Goal: Task Accomplishment & Management: Use online tool/utility

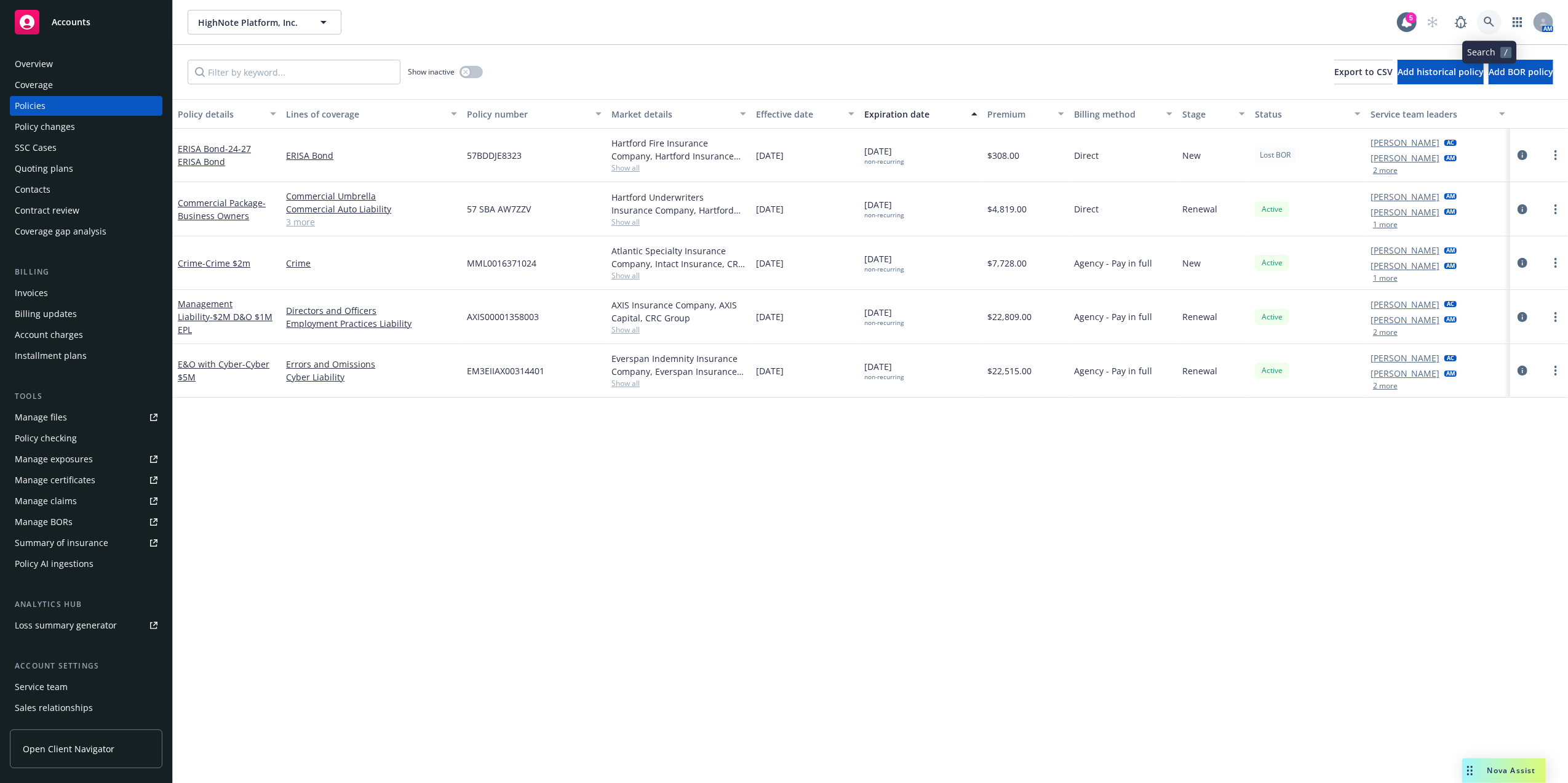
click at [1479, 22] on link at bounding box center [1488, 21] width 24 height 24
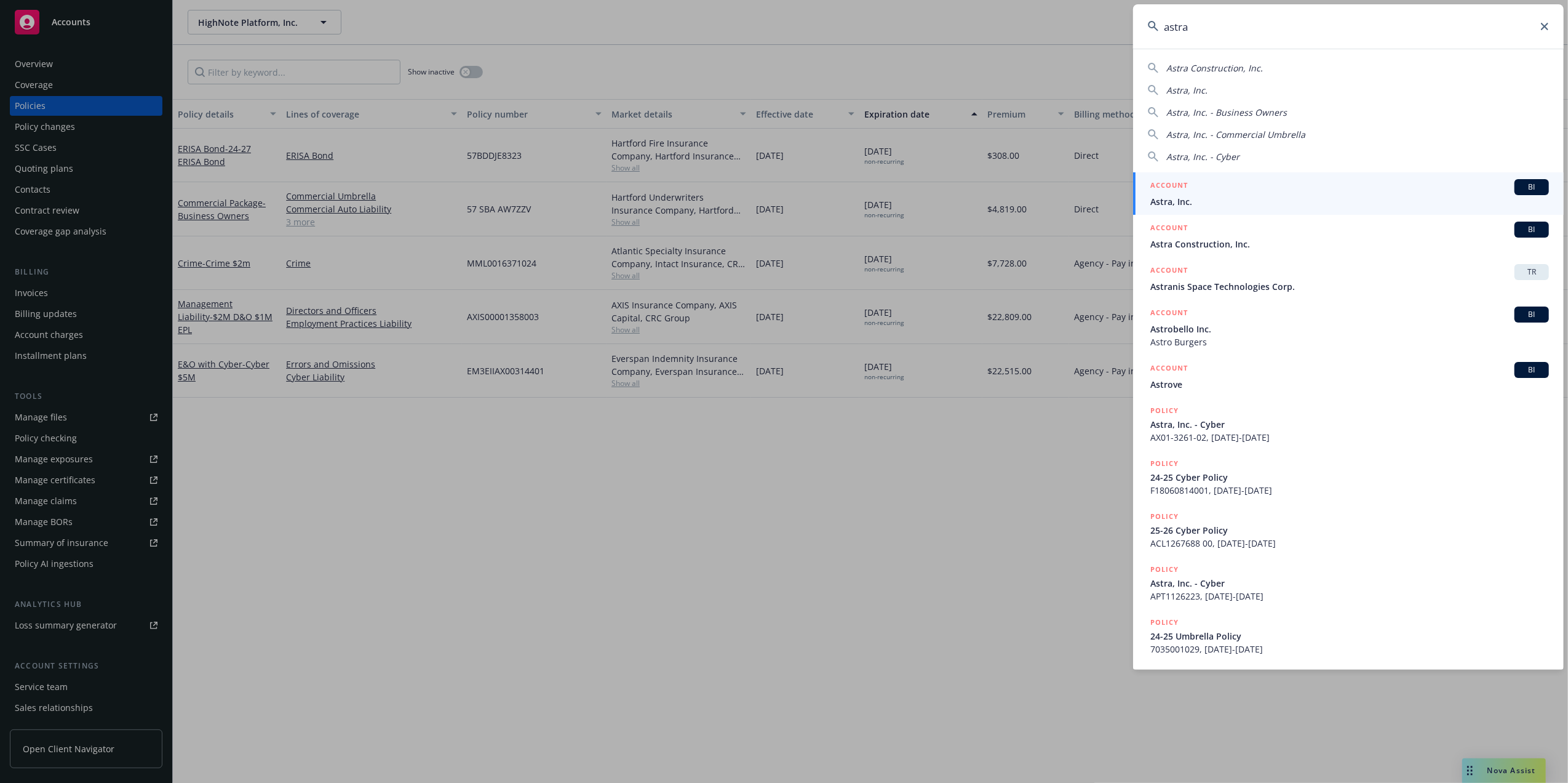
type input "astra"
click at [1210, 192] on div "ACCOUNT BI" at bounding box center [1350, 187] width 399 height 16
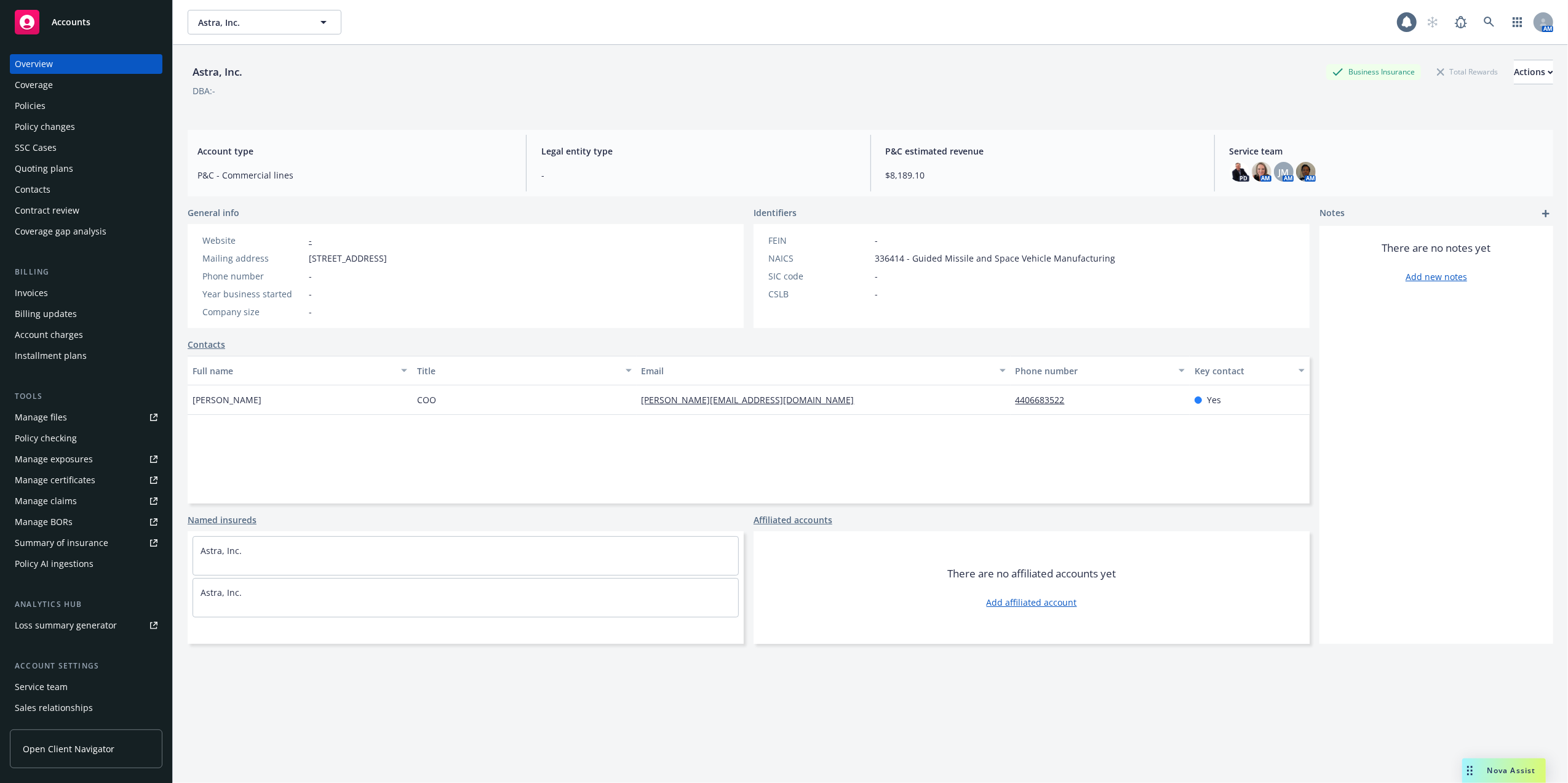
click at [54, 100] on div "Policies" at bounding box center [85, 106] width 143 height 19
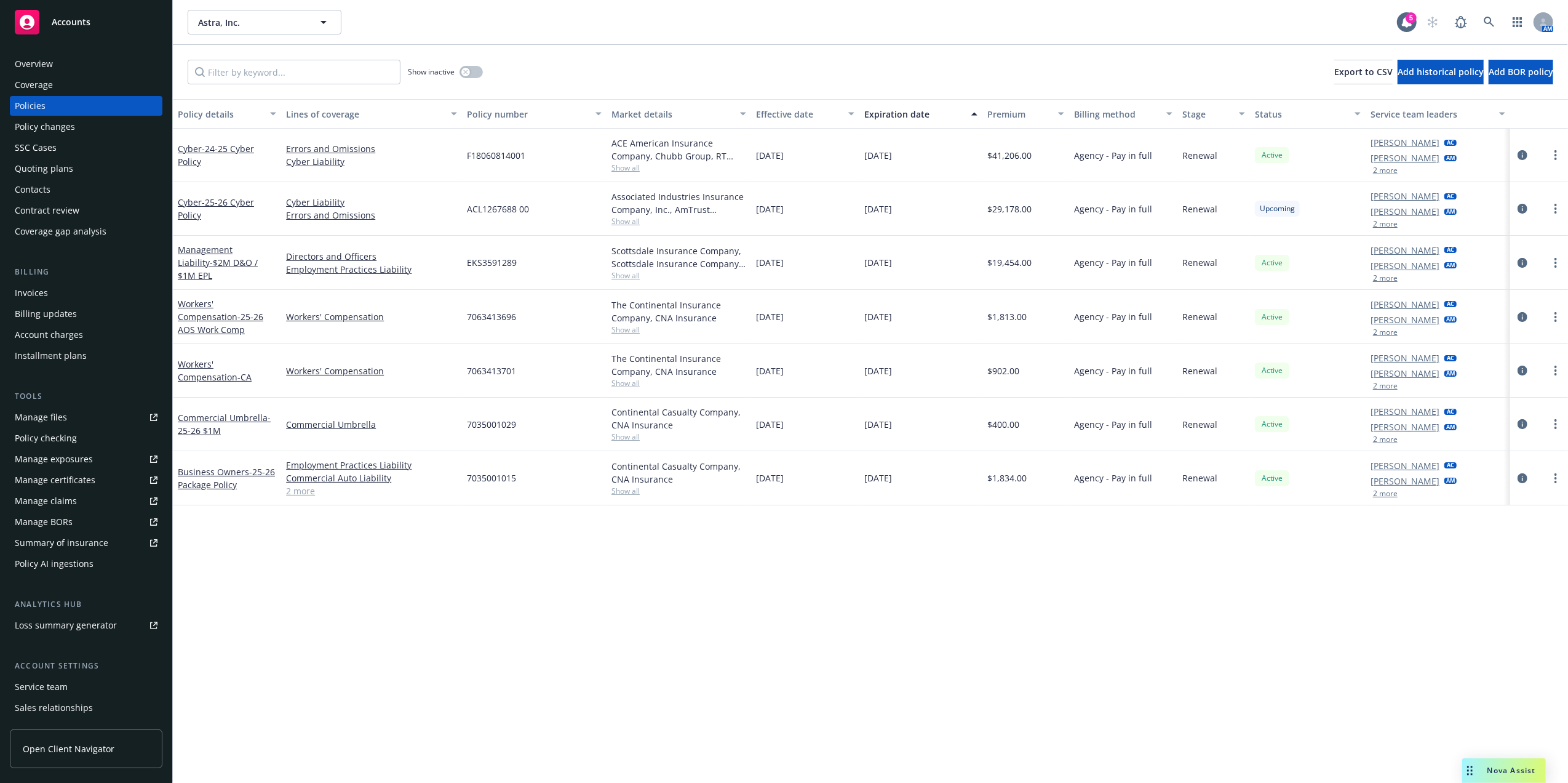
click at [734, 412] on div "Continental Casualty Company, CNA Insurance" at bounding box center [679, 419] width 135 height 26
click at [65, 291] on div "Invoices" at bounding box center [85, 292] width 143 height 19
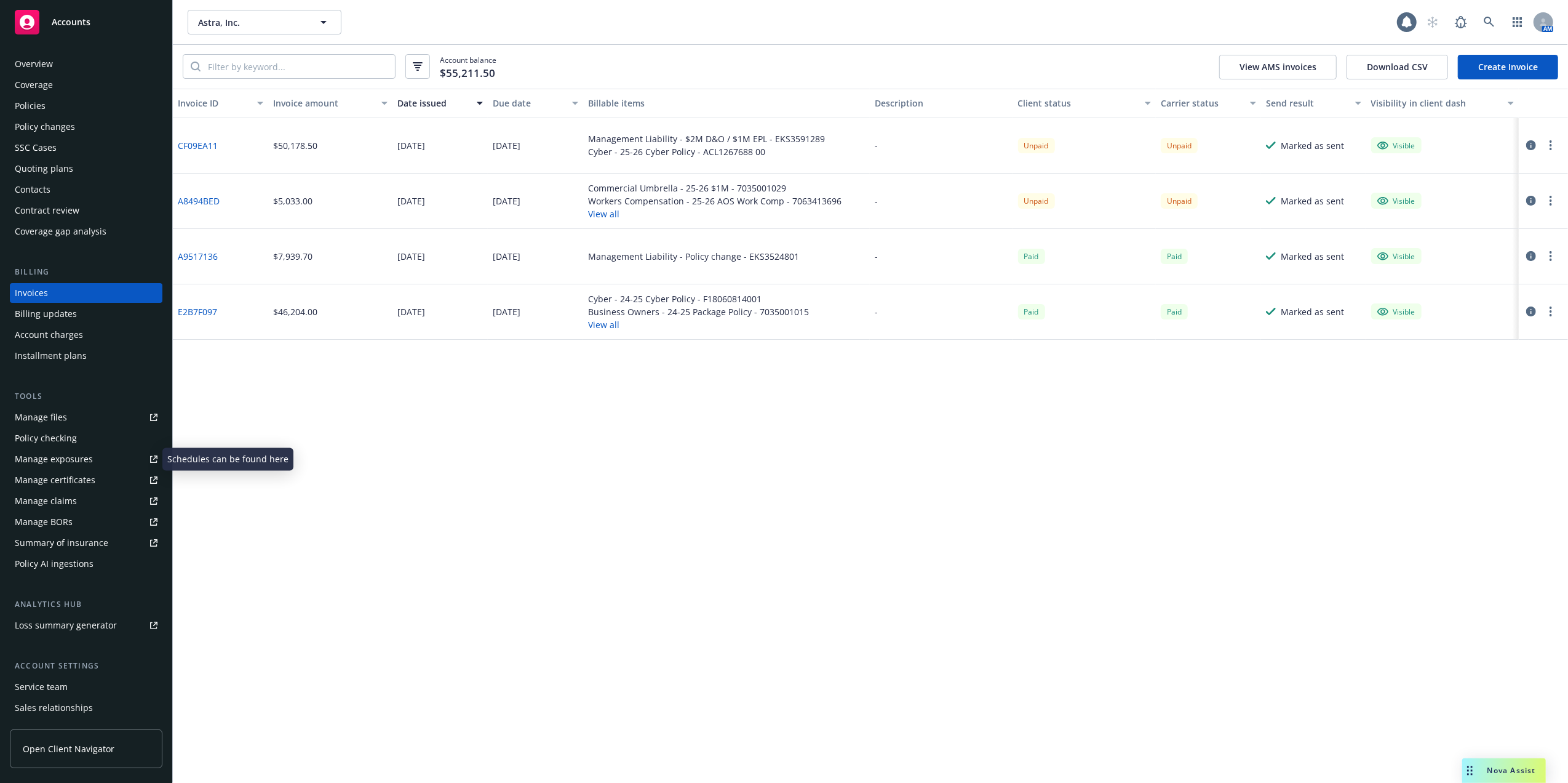
click at [62, 484] on div "Manage certificates" at bounding box center [54, 480] width 81 height 19
click at [36, 72] on div "Overview" at bounding box center [33, 64] width 38 height 19
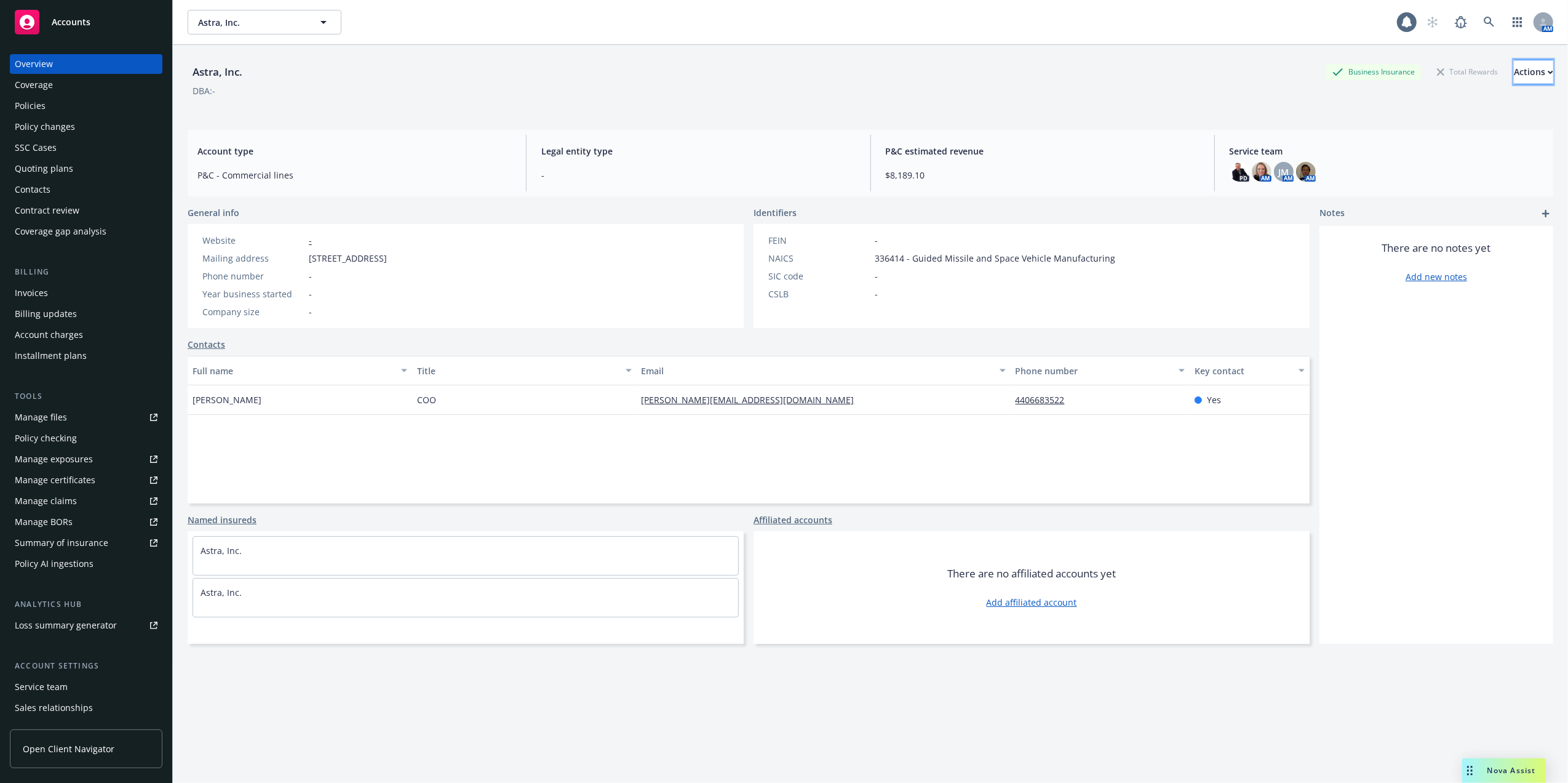
click at [1514, 71] on div "Actions" at bounding box center [1533, 72] width 40 height 23
click at [1403, 187] on link "Generate summary of insurance" at bounding box center [1451, 179] width 202 height 24
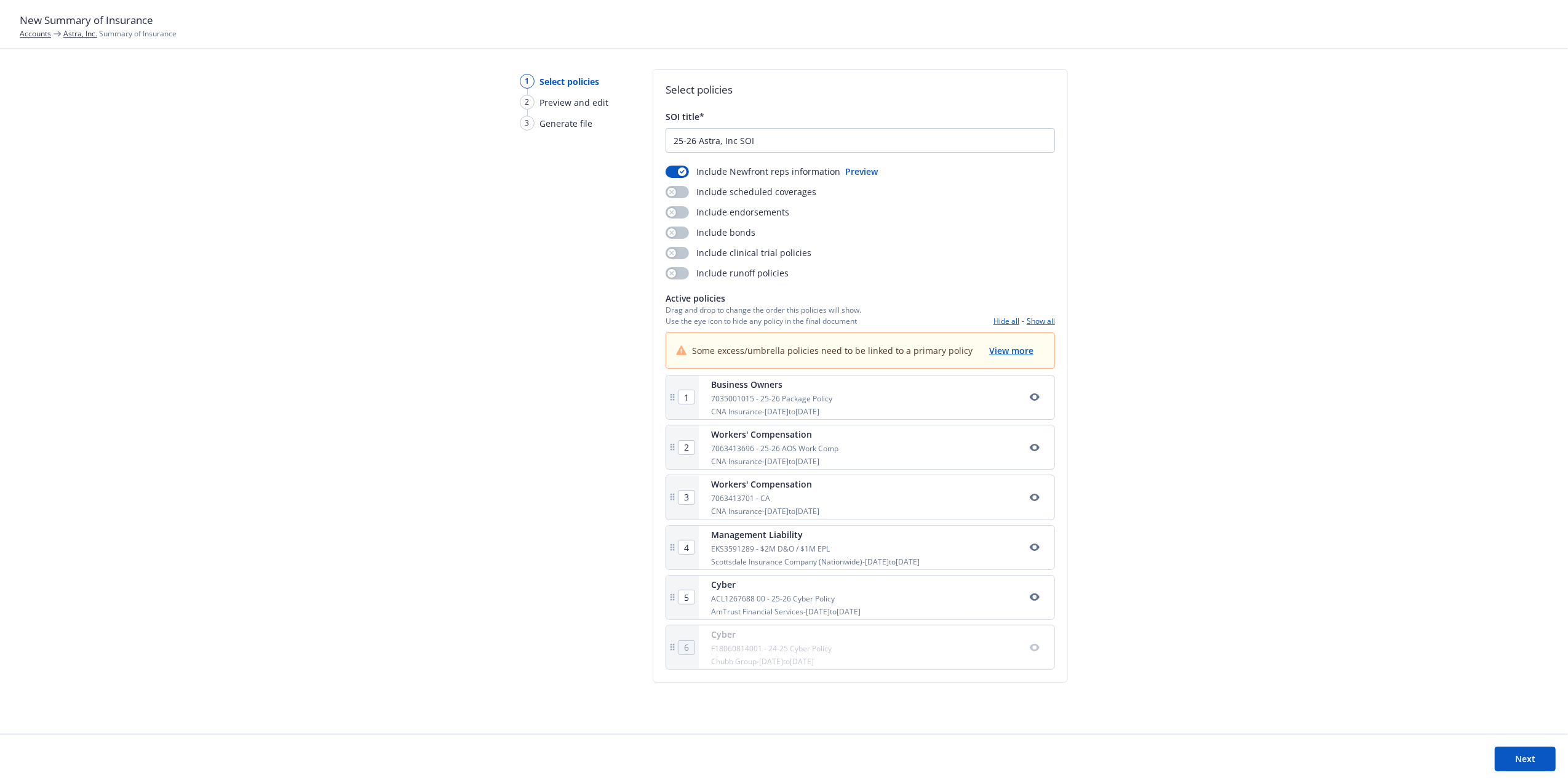
click at [1044, 319] on button "Show all" at bounding box center [1040, 321] width 28 height 11
click at [1226, 325] on div "1 Select policies 2 Preview and edit 3 Generate file Select policies SOI title*…" at bounding box center [784, 401] width 1568 height 664
click at [1010, 357] on button "View more" at bounding box center [1012, 351] width 47 height 16
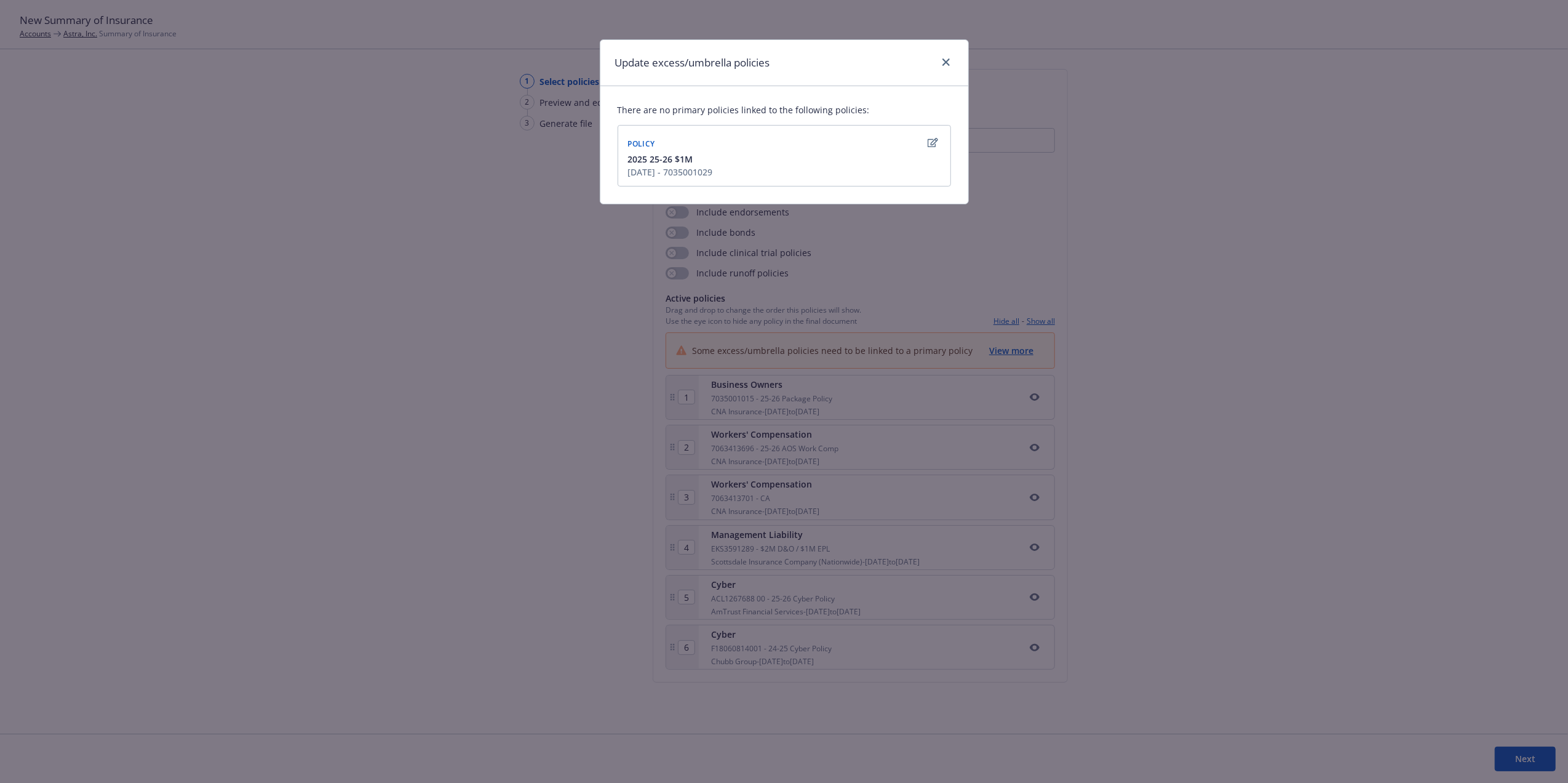
click at [927, 144] on icon "button" at bounding box center [932, 143] width 11 height 10
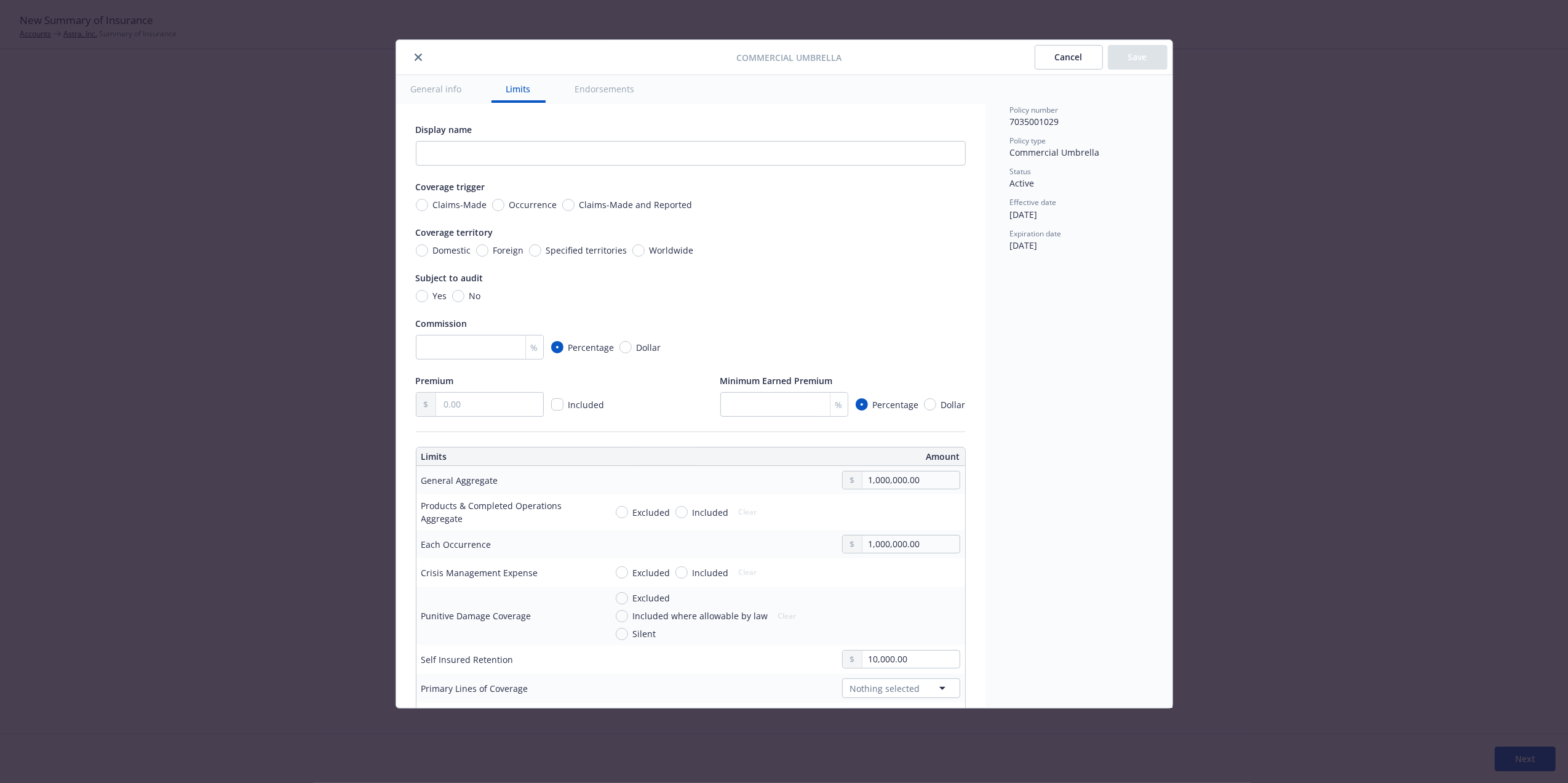
scroll to position [344, 0]
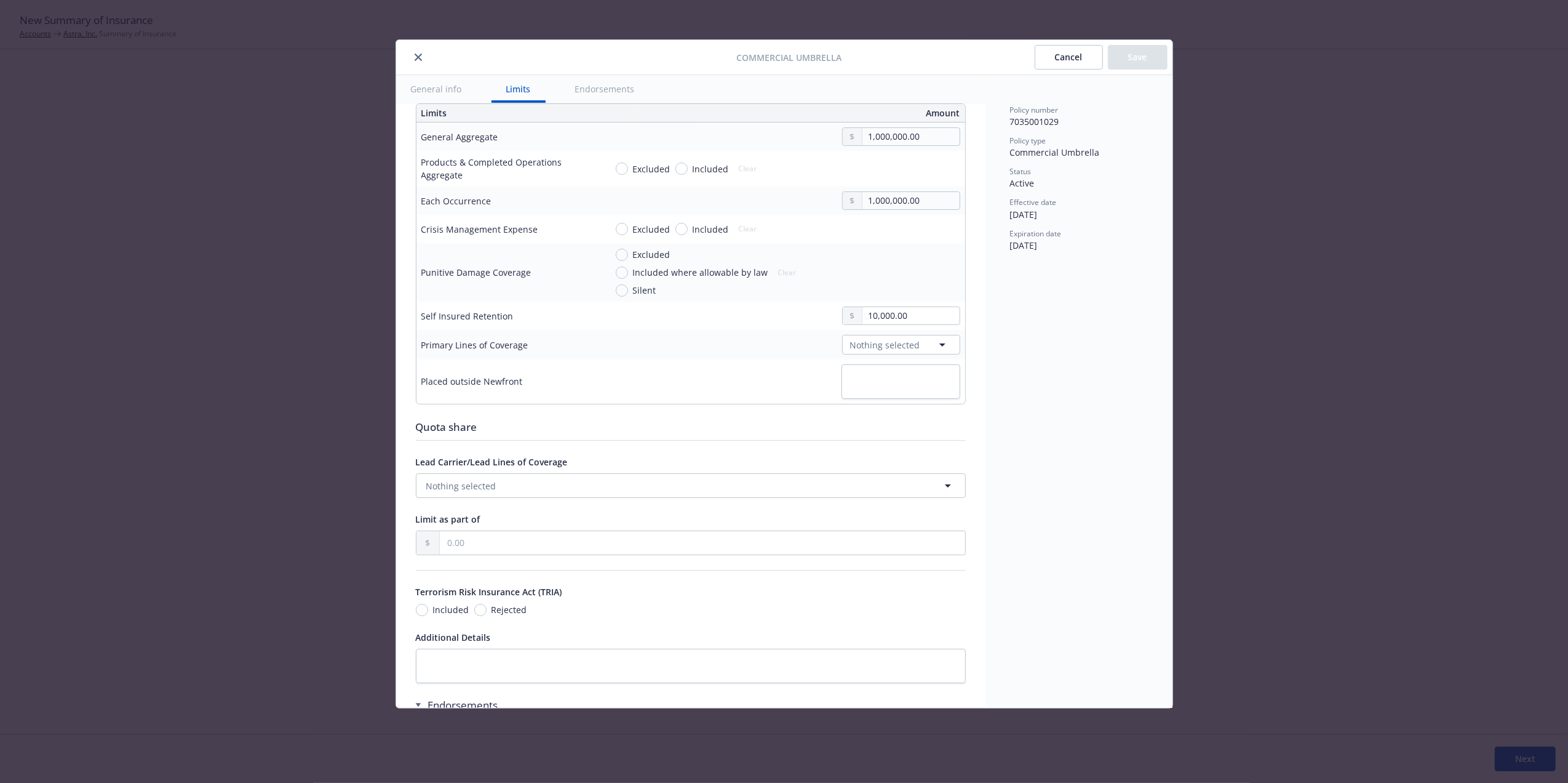
drag, startPoint x: 984, startPoint y: 462, endPoint x: 985, endPoint y: 451, distance: 11.0
click at [985, 451] on div "Policy number 7035001029 Policy type Commercial Umbrella Status Active Effectiv…" at bounding box center [1079, 391] width 187 height 632
click at [889, 346] on span "Nothing selected" at bounding box center [885, 344] width 70 height 13
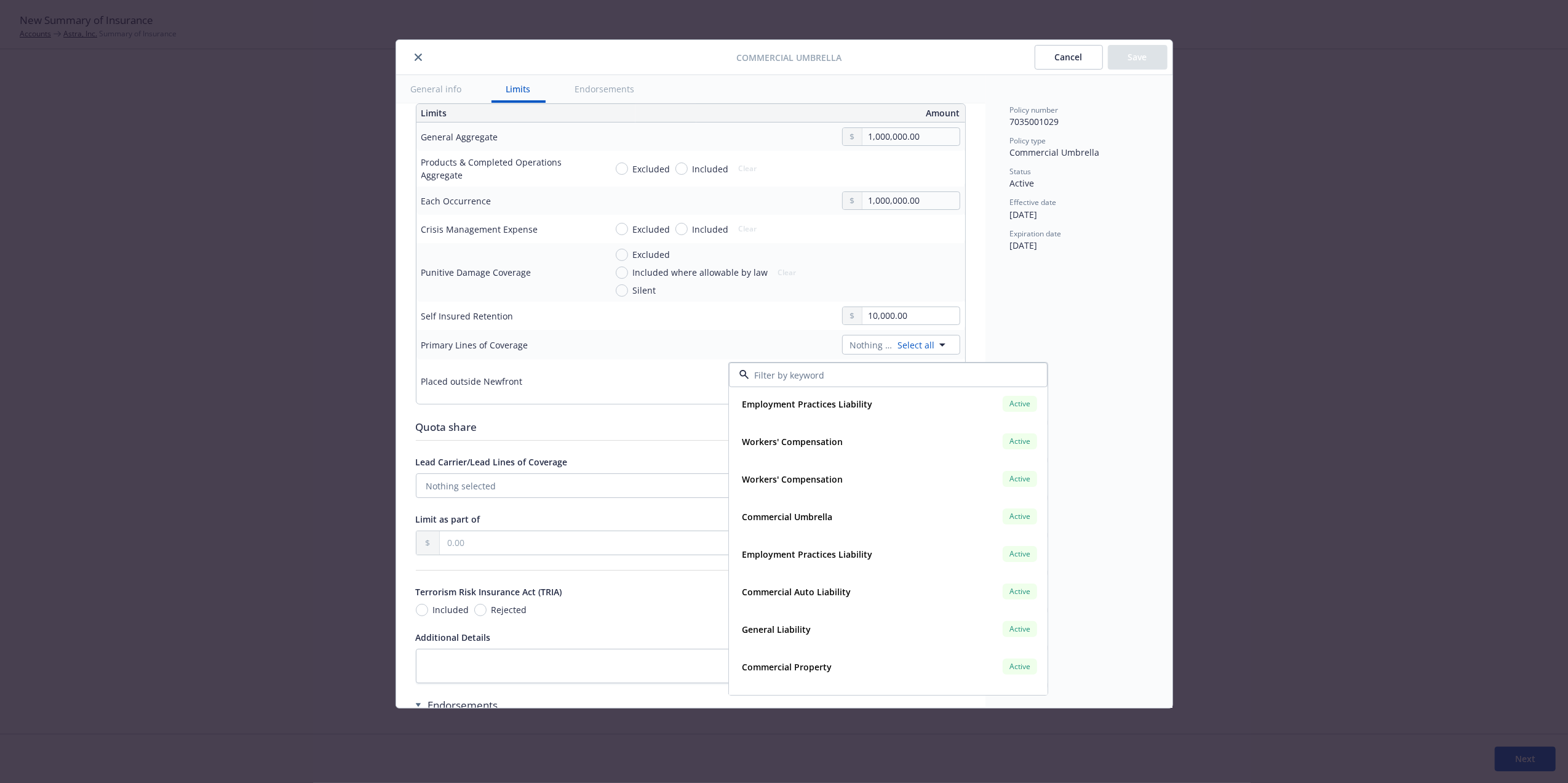
scroll to position [125, 0]
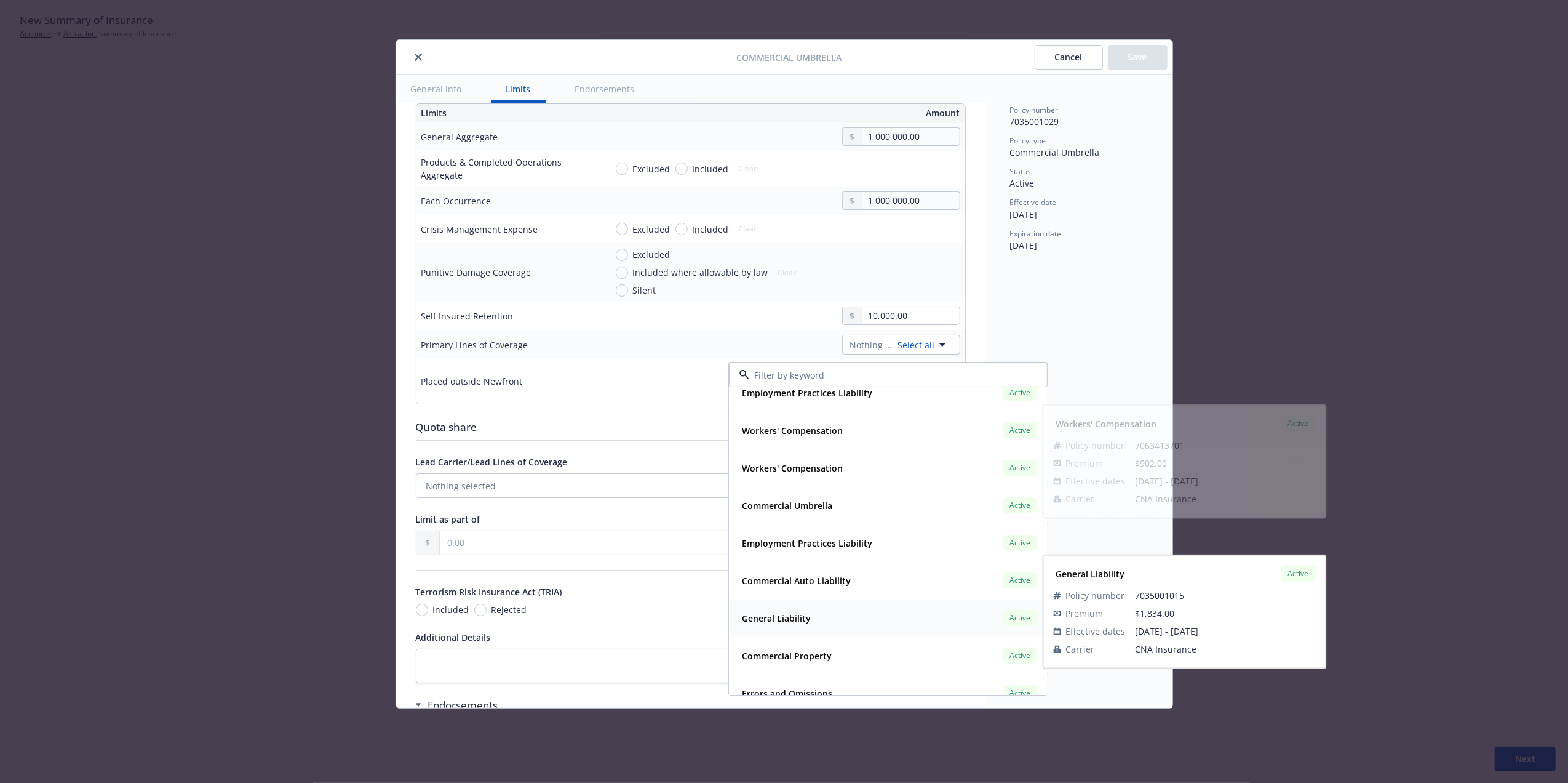
click at [843, 605] on div "General Liability Active Policy number 7035001015 Premium $1,834.00 Effective d…" at bounding box center [887, 618] width 317 height 36
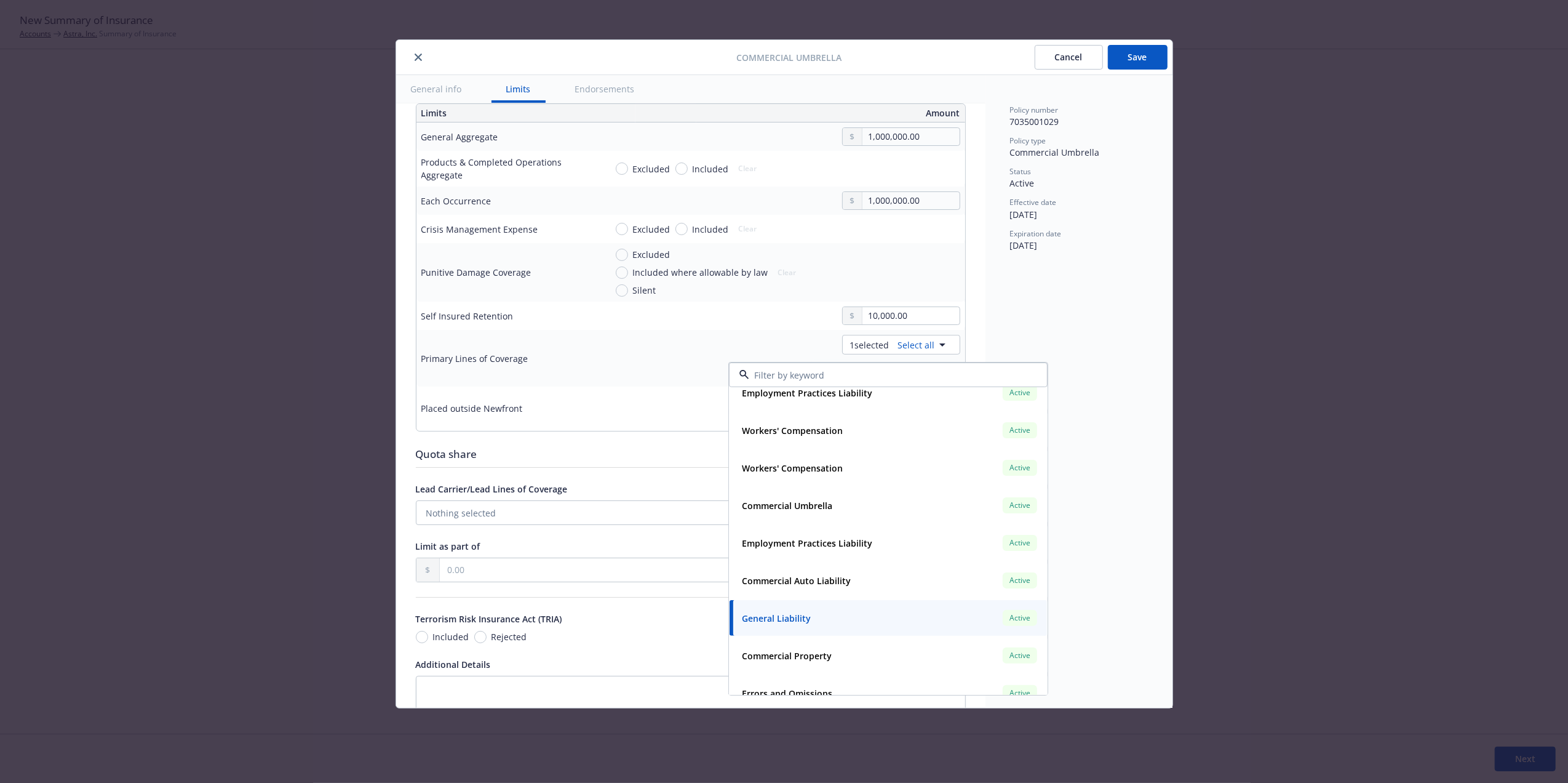
click at [1118, 323] on div "Policy number 7035001029 Policy type Commercial Umbrella Status Active Effectiv…" at bounding box center [1079, 391] width 187 height 632
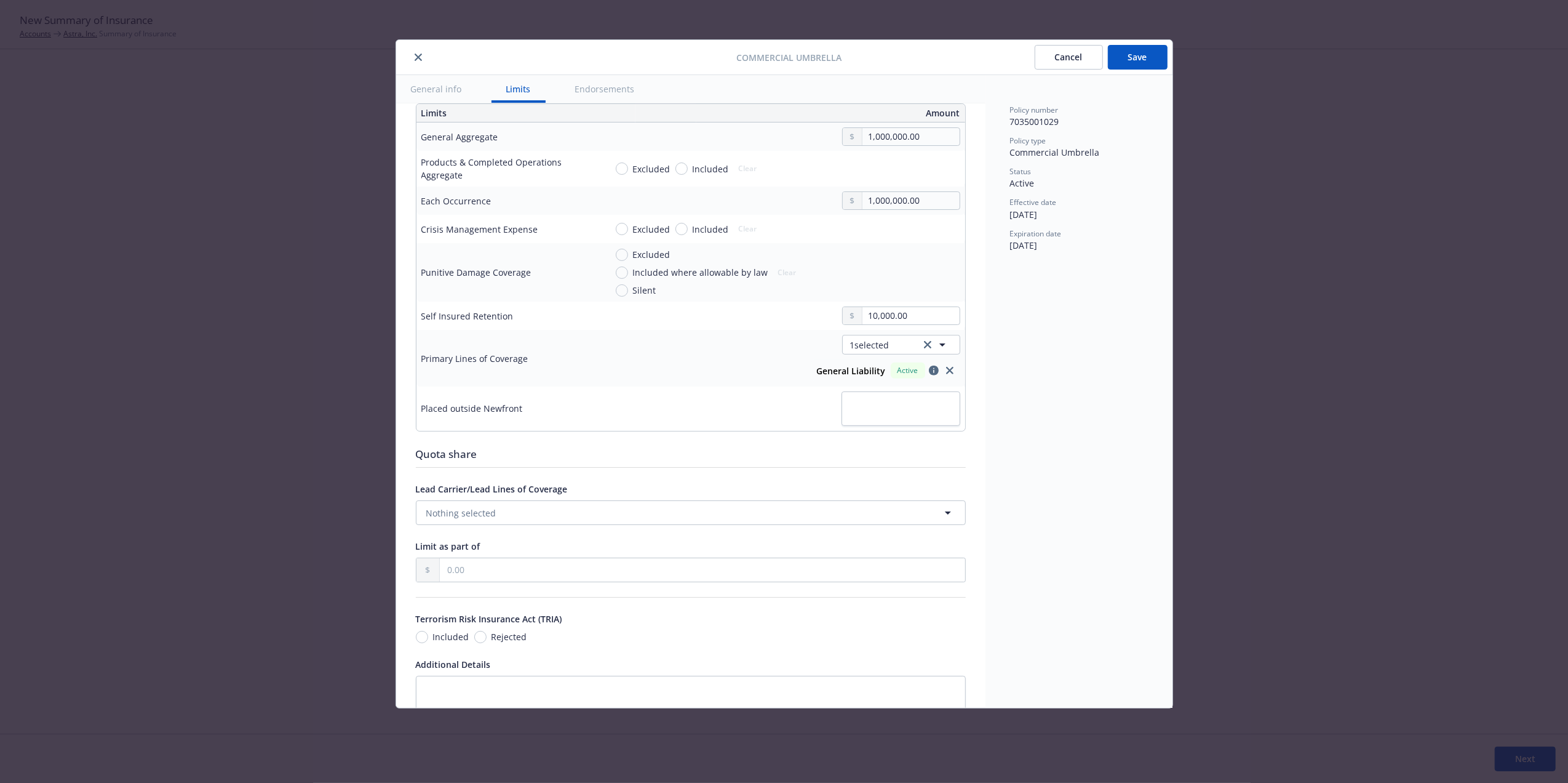
click at [1137, 59] on button "Save" at bounding box center [1137, 56] width 59 height 24
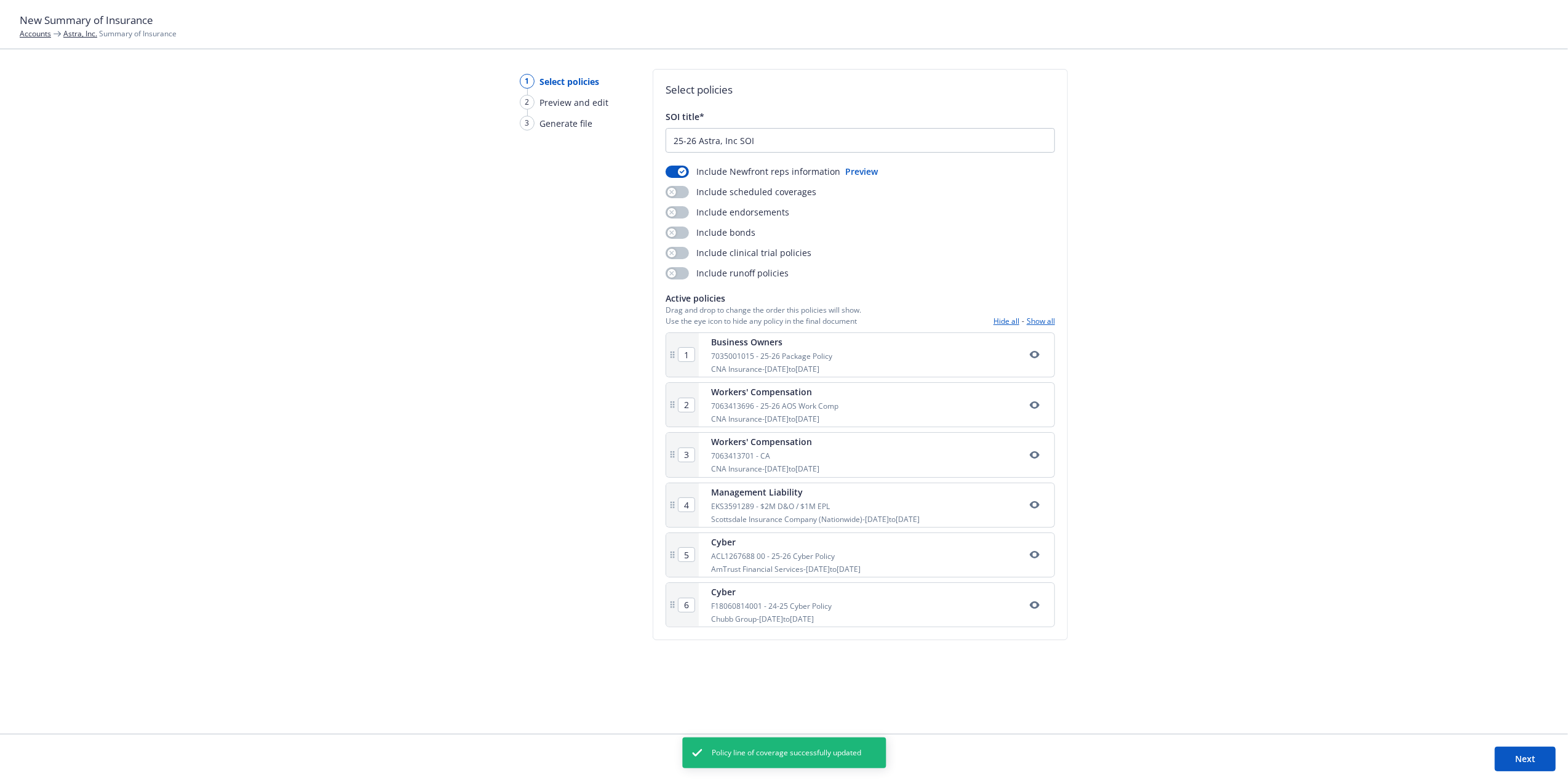
click at [1034, 609] on icon "button" at bounding box center [1035, 605] width 10 height 8
click at [1518, 755] on button "Next" at bounding box center [1525, 759] width 61 height 24
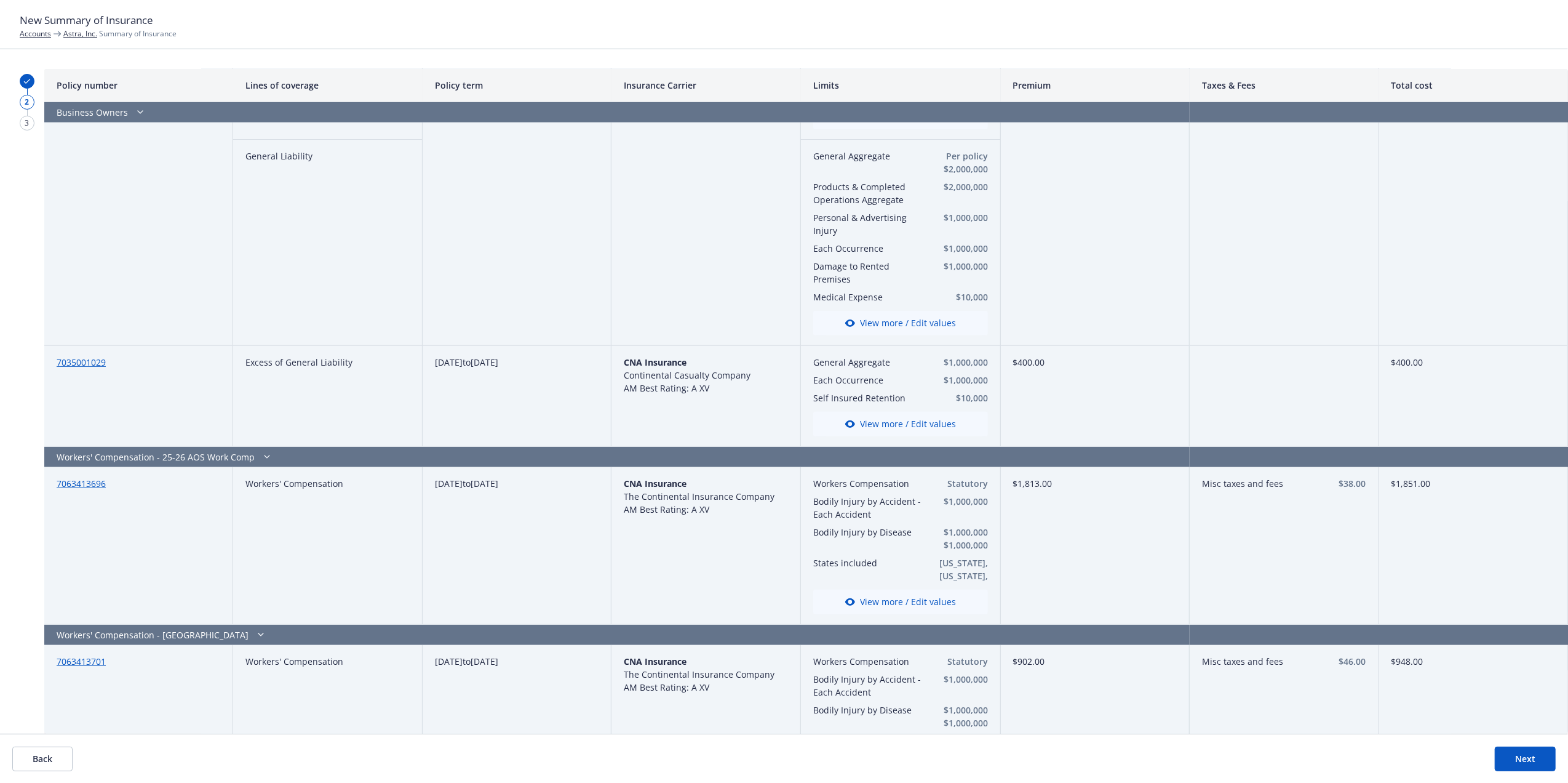
scroll to position [289, 0]
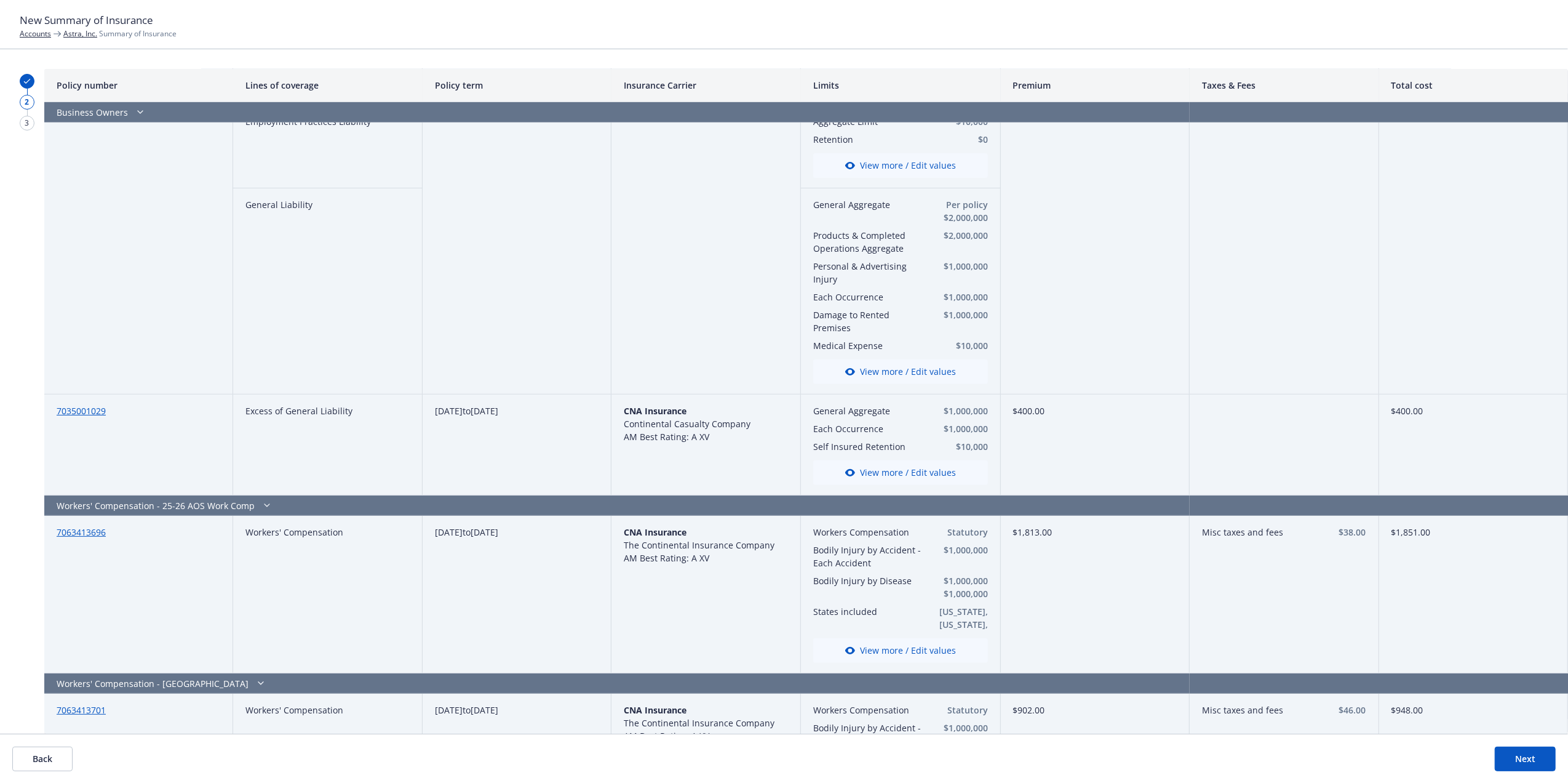
click at [26, 761] on button "Back" at bounding box center [43, 759] width 60 height 24
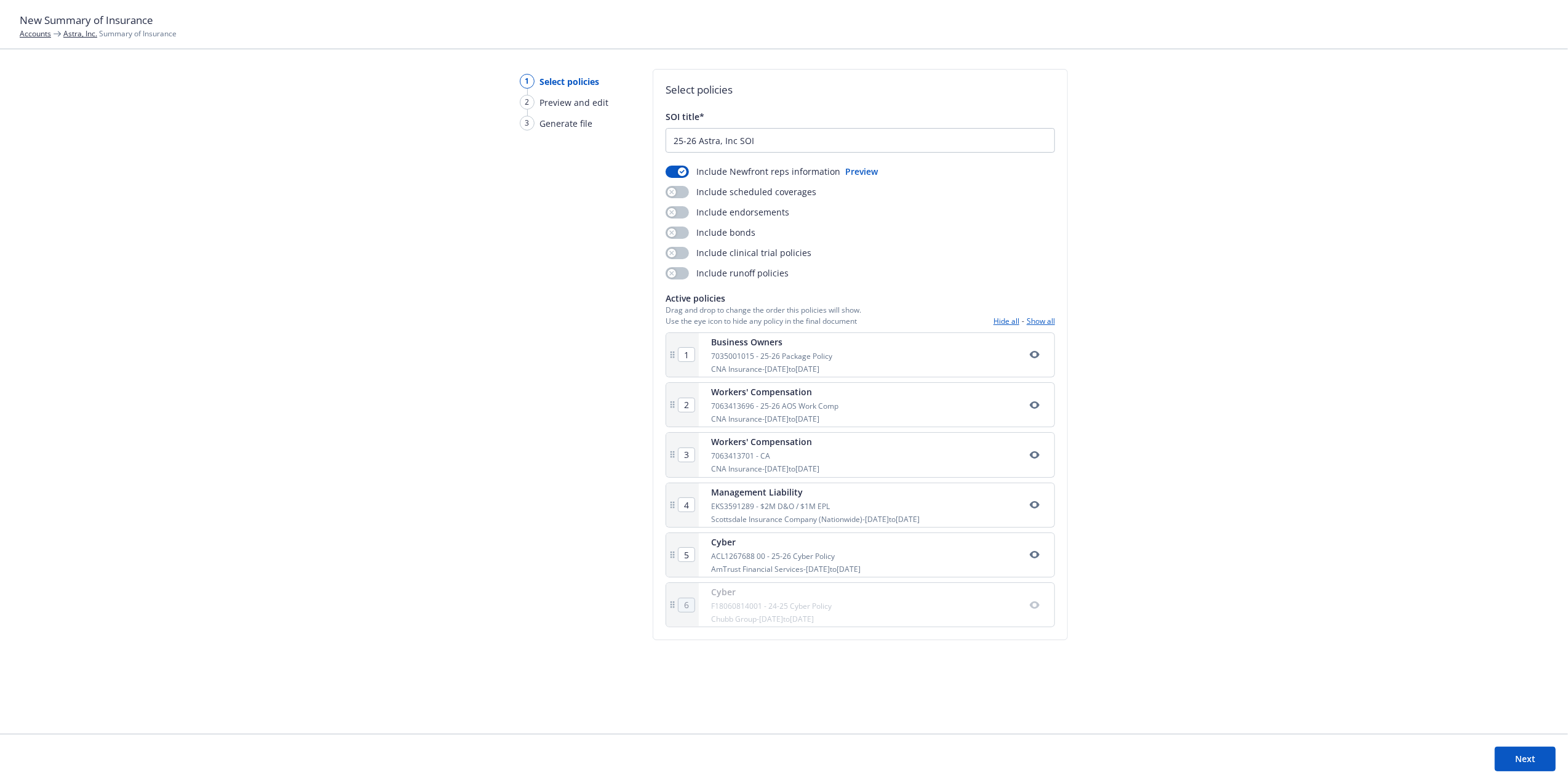
click at [1315, 236] on div "1 Select policies 2 Preview and edit 3 Generate file Select policies SOI title*…" at bounding box center [784, 401] width 1568 height 664
click at [1510, 760] on button "Next" at bounding box center [1525, 759] width 61 height 24
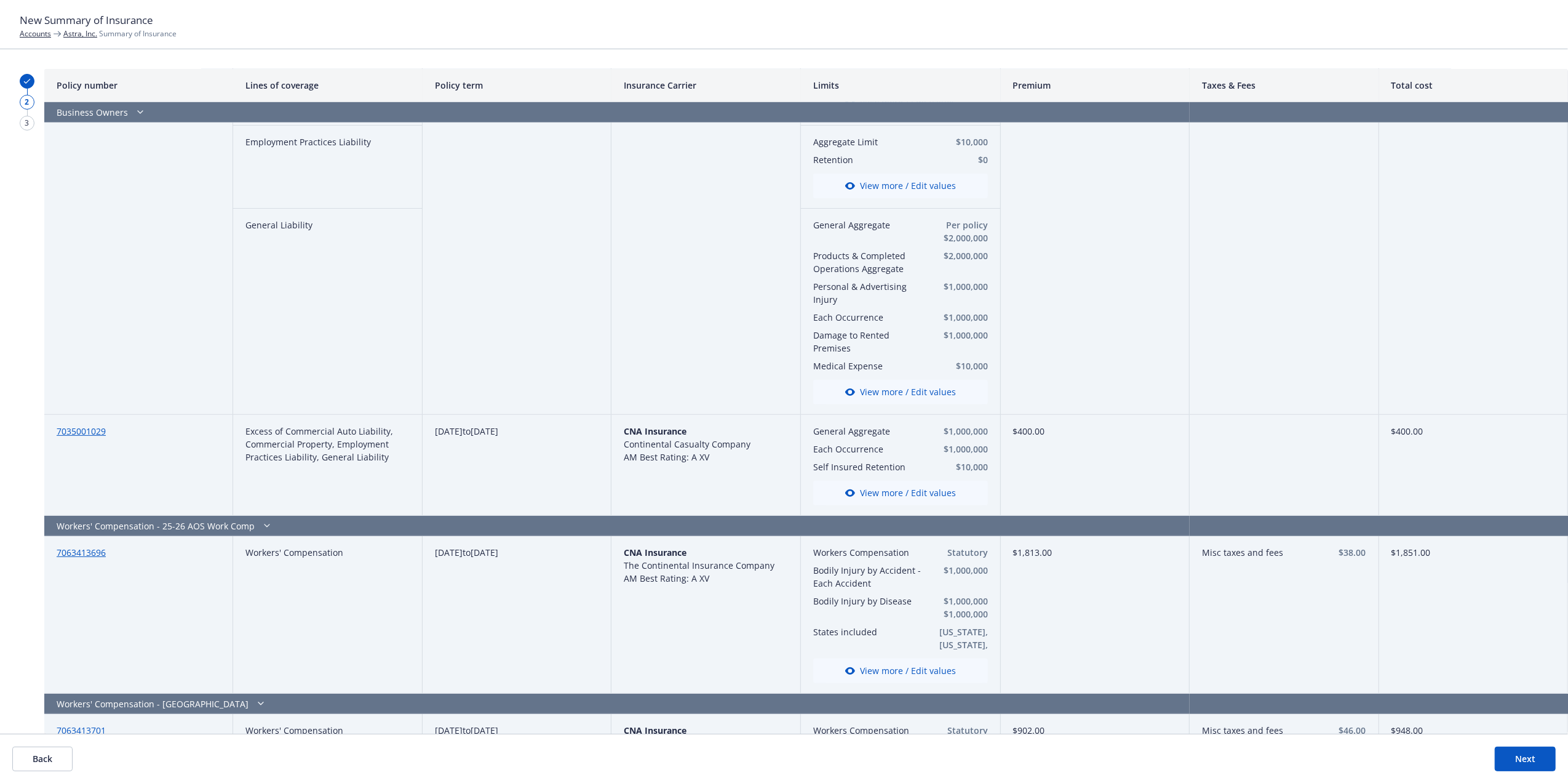
scroll to position [296, 0]
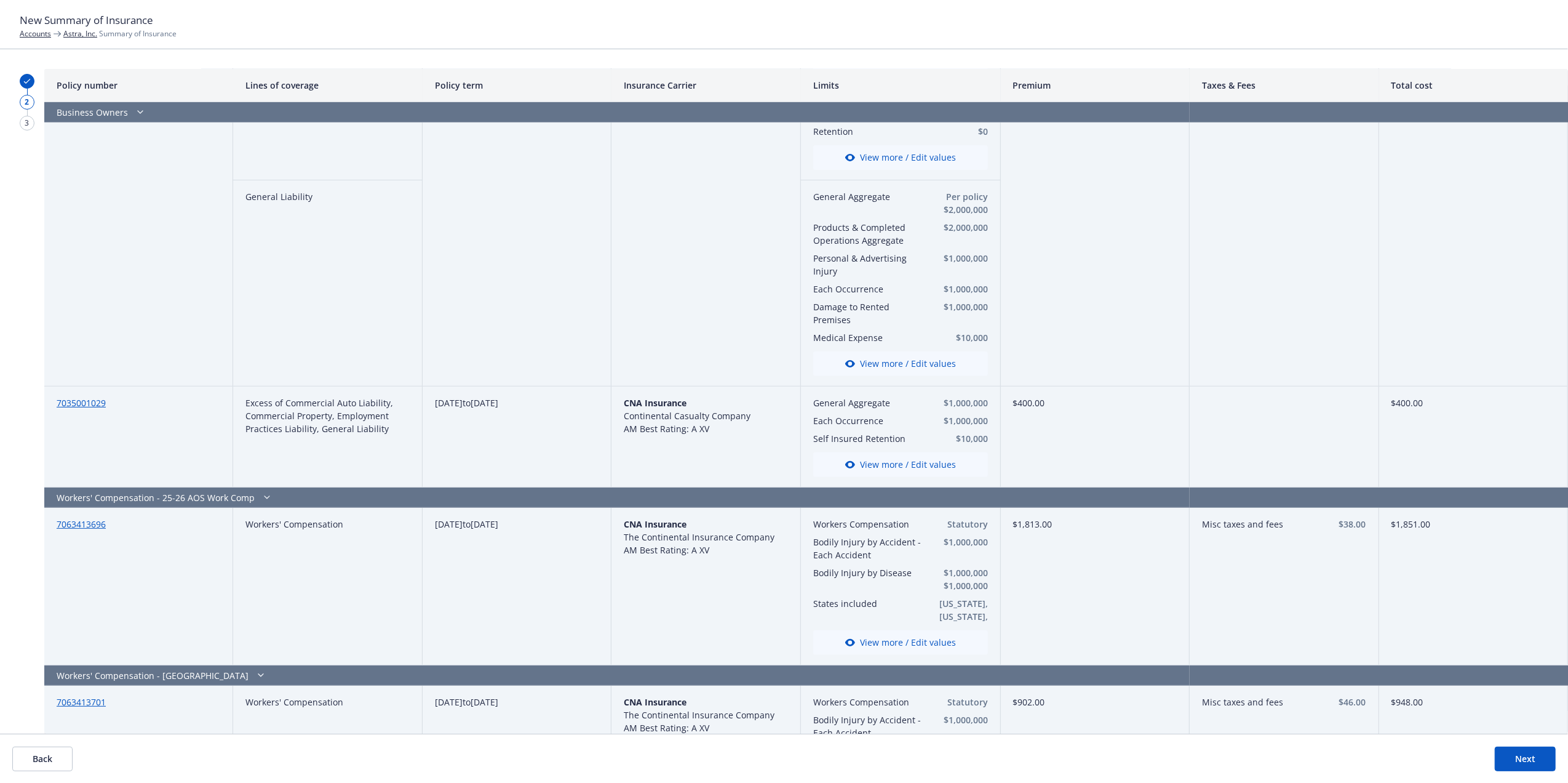
click at [883, 463] on button "View more / Edit values" at bounding box center [901, 464] width 175 height 24
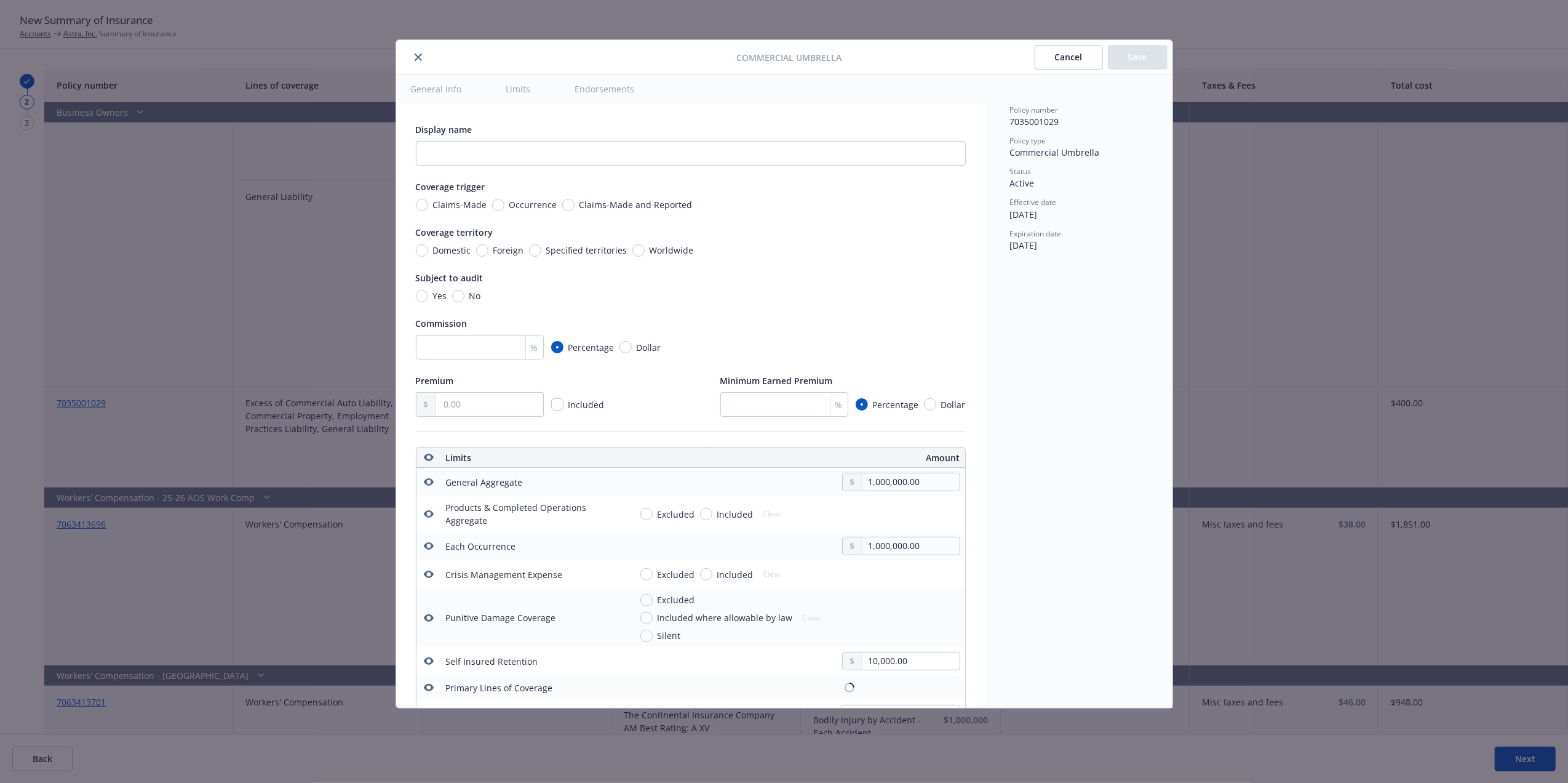
scroll to position [344, 0]
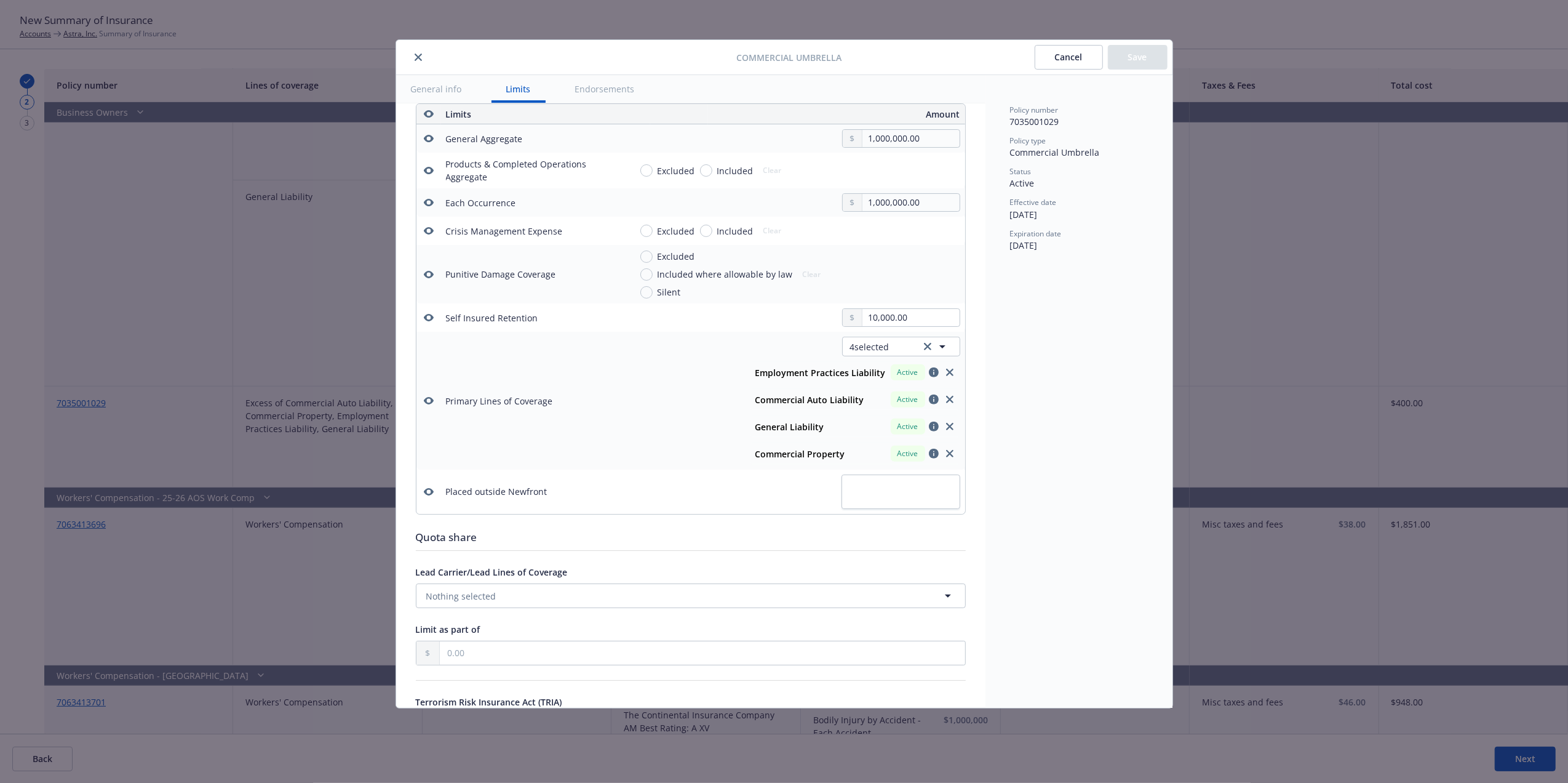
click at [1064, 57] on button "Cancel" at bounding box center [1069, 56] width 68 height 24
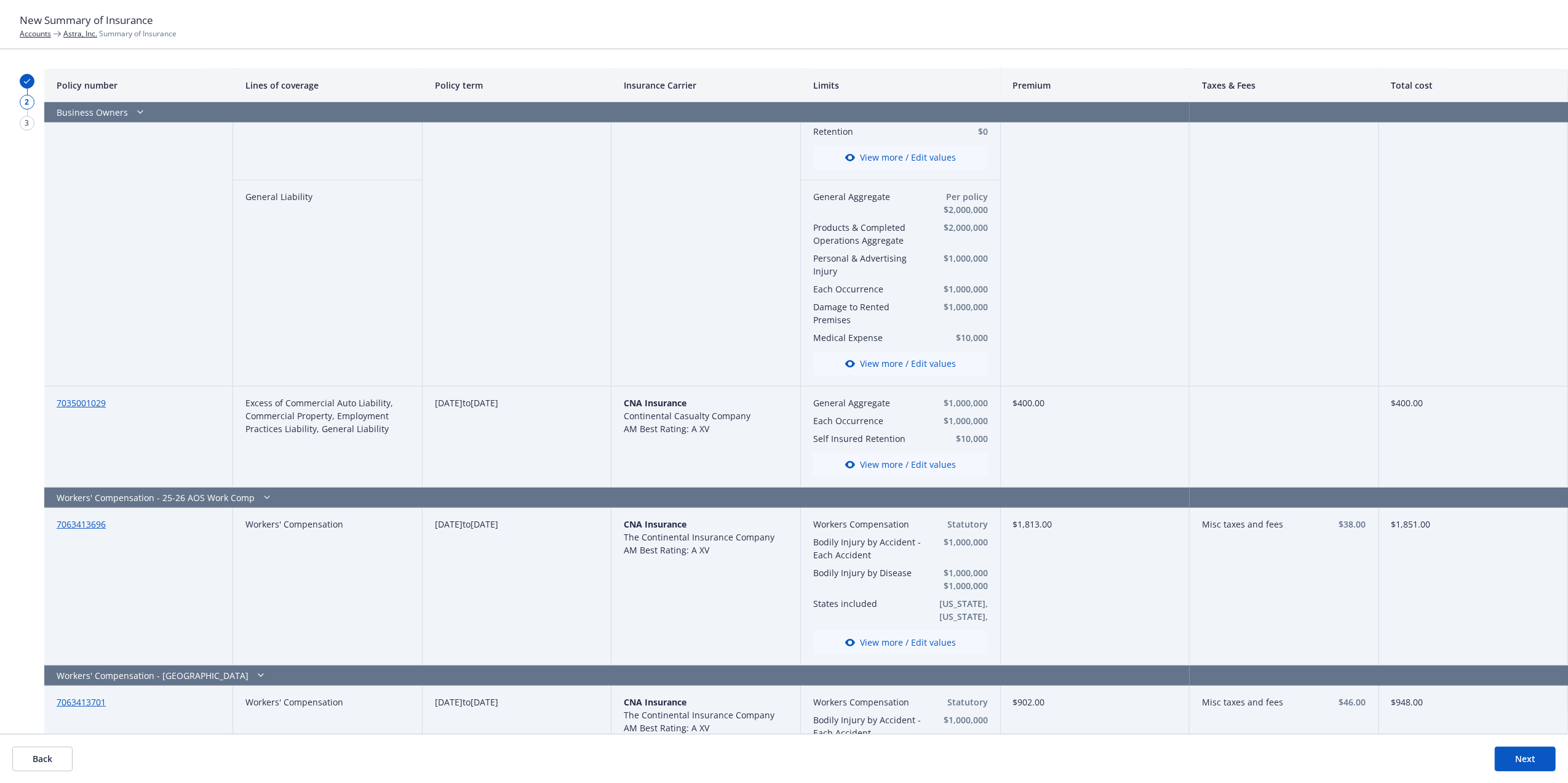
click at [62, 747] on button "Back" at bounding box center [43, 759] width 60 height 24
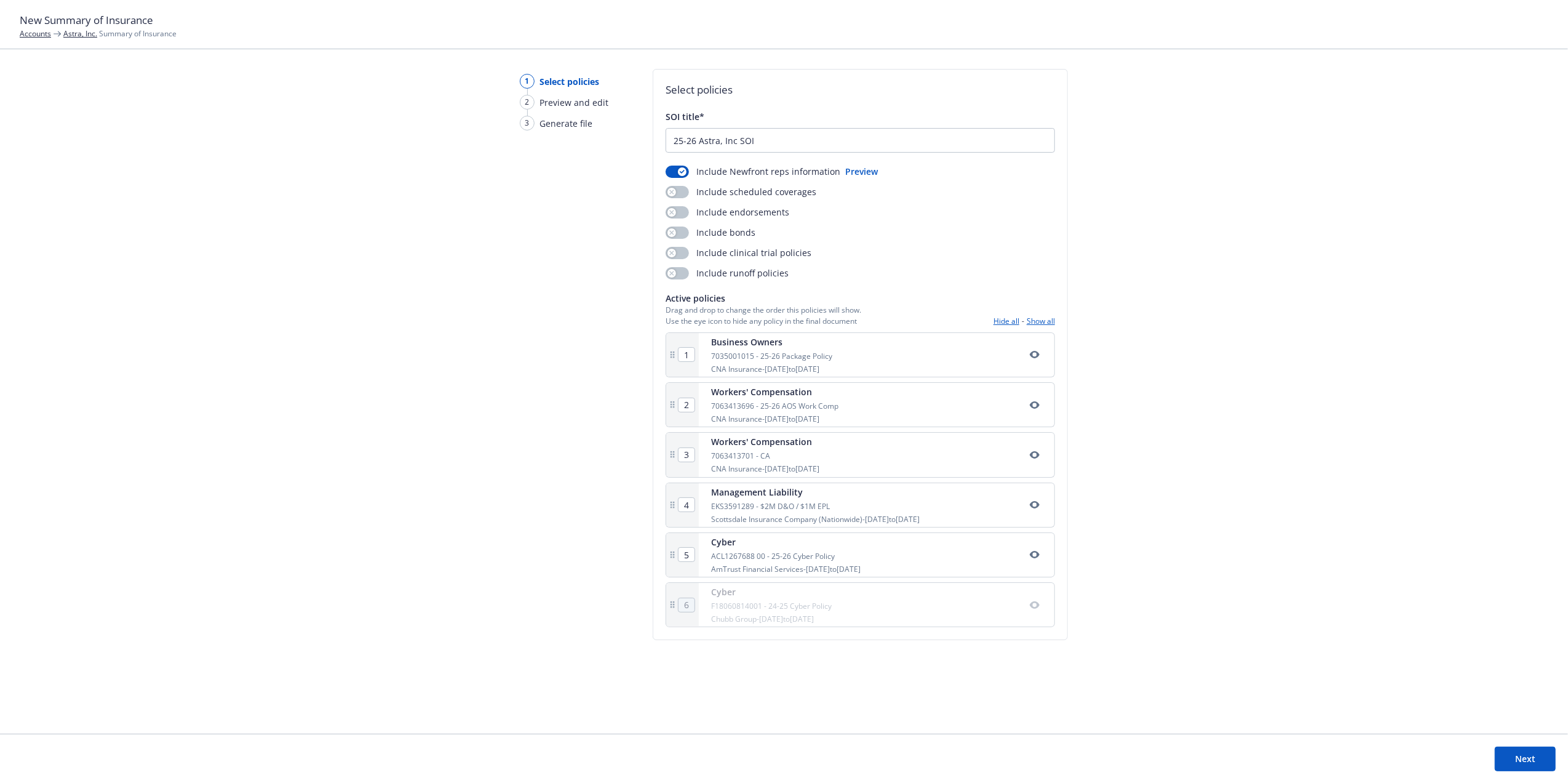
click at [1538, 756] on button "Next" at bounding box center [1525, 759] width 61 height 24
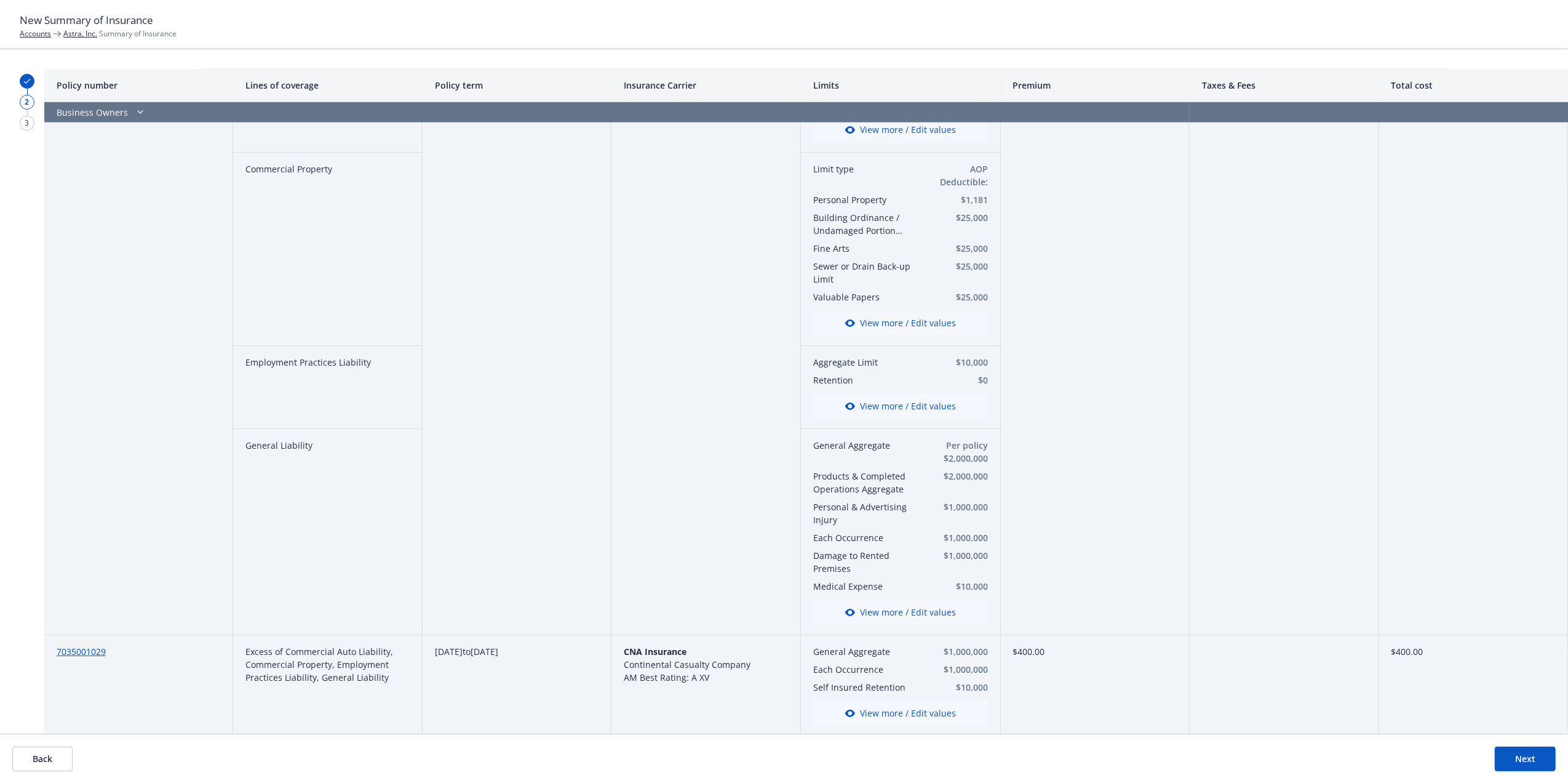
scroll to position [128, 0]
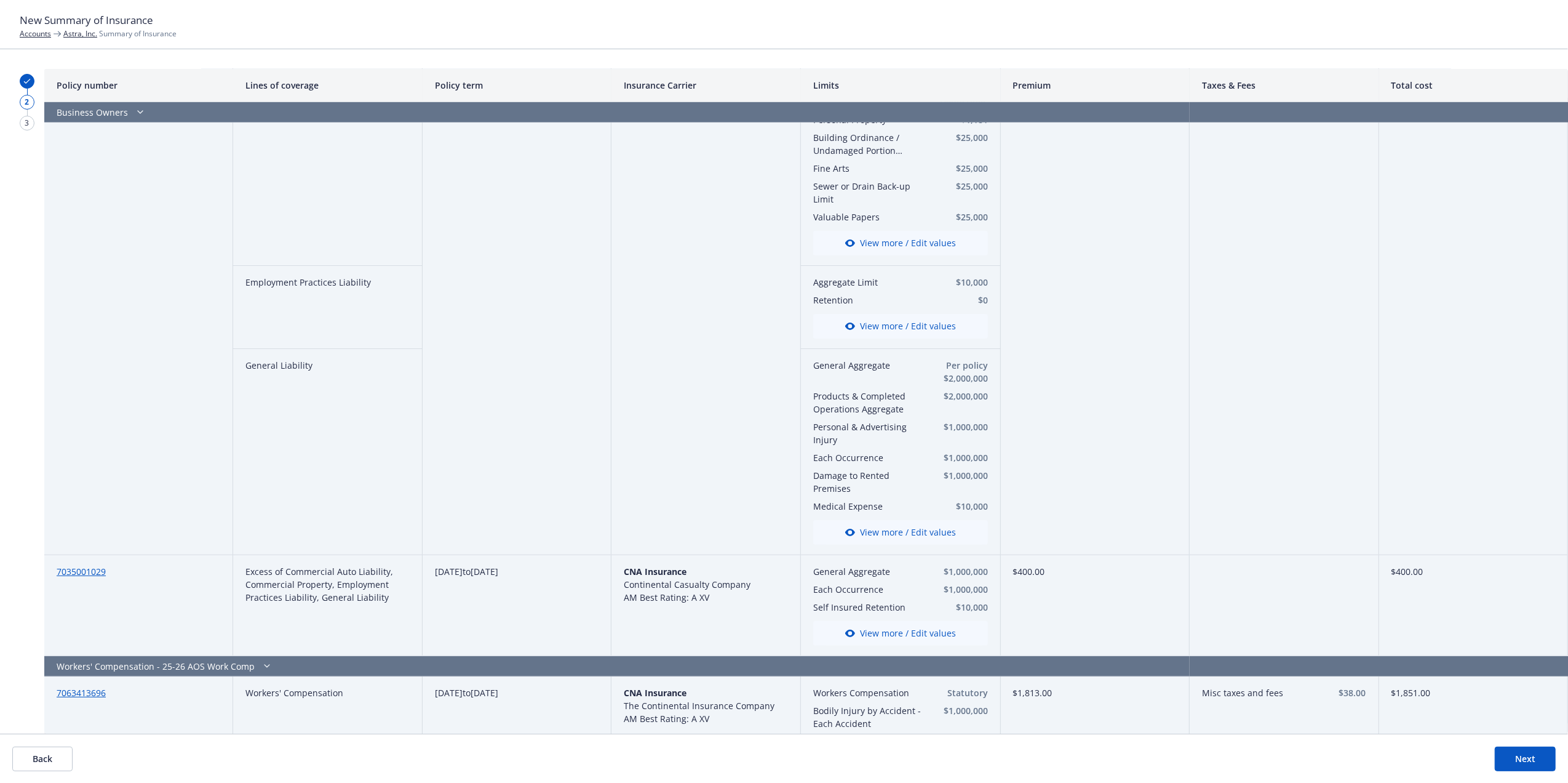
click at [871, 528] on button "View more / Edit values" at bounding box center [901, 531] width 175 height 24
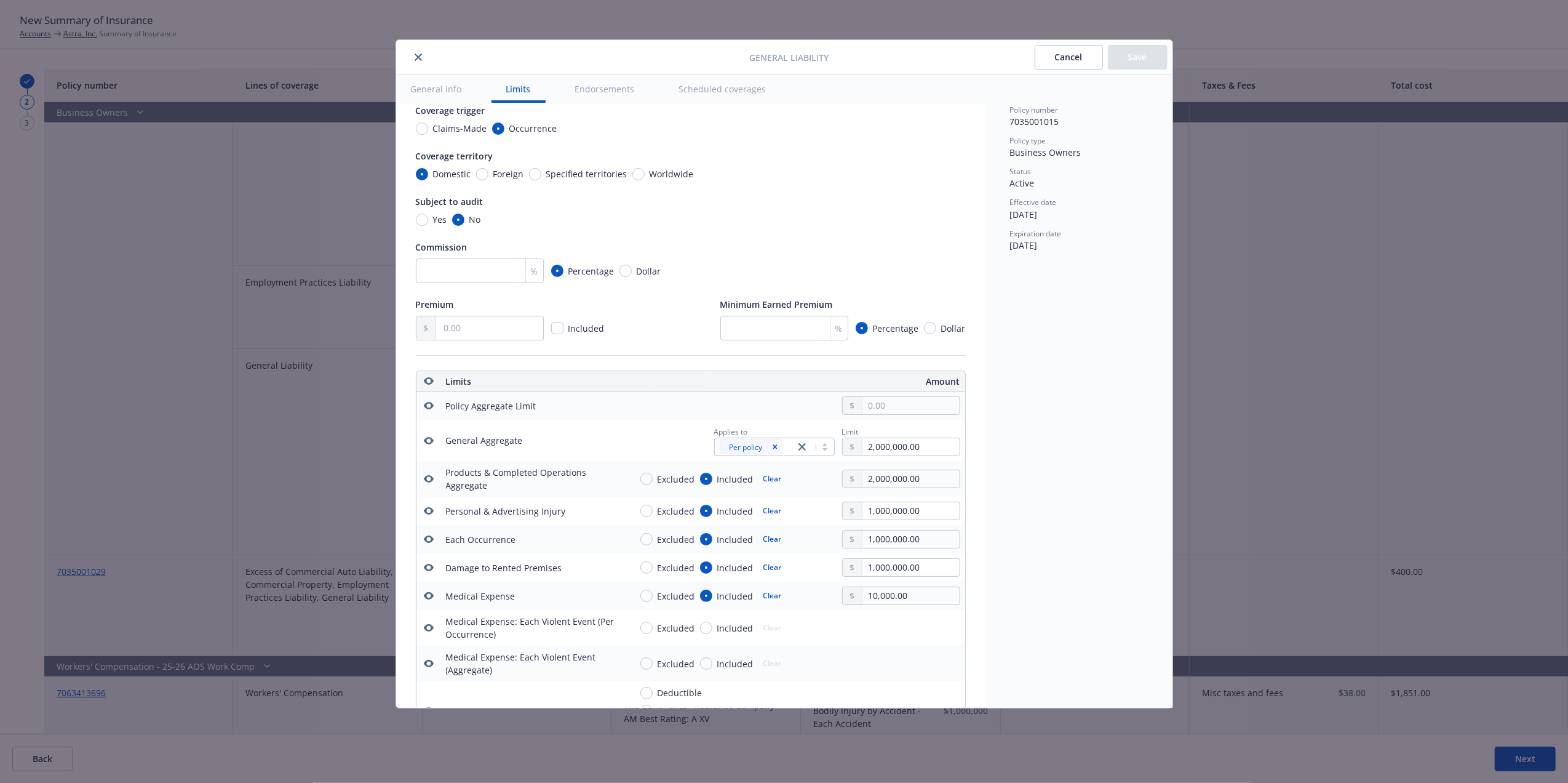
scroll to position [0, 0]
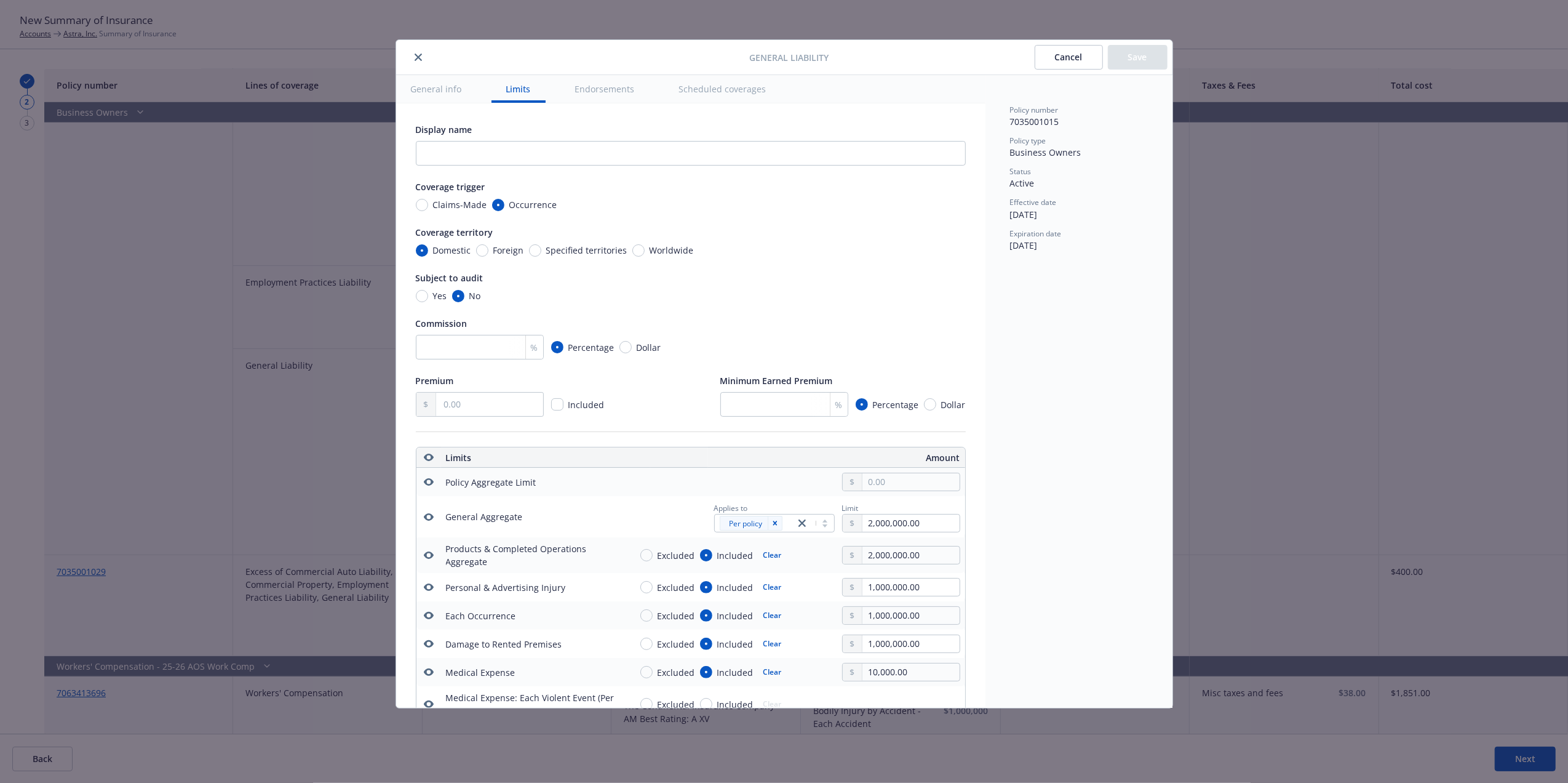
click at [1067, 57] on button "Cancel" at bounding box center [1069, 56] width 68 height 24
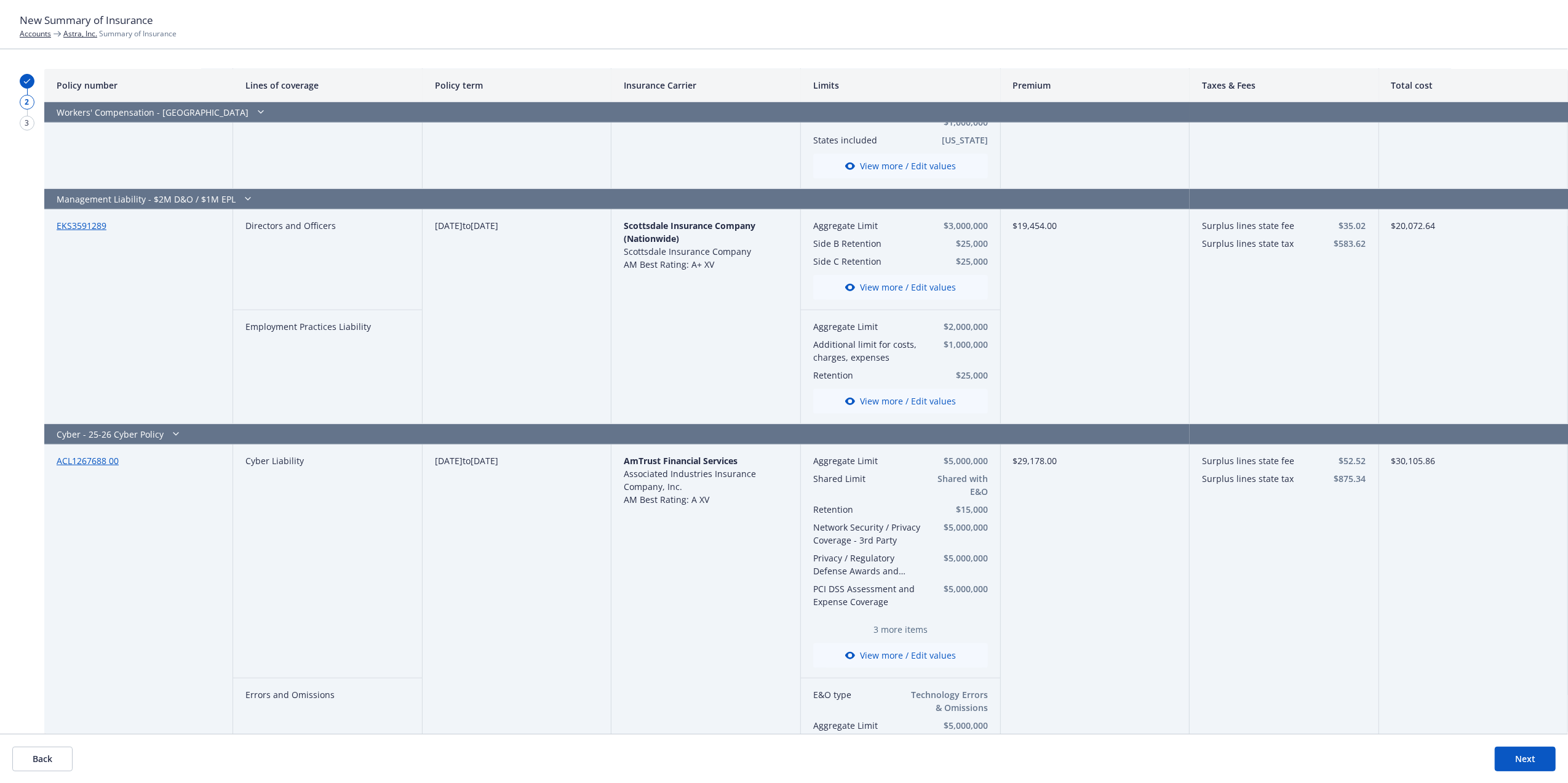
scroll to position [1017, 0]
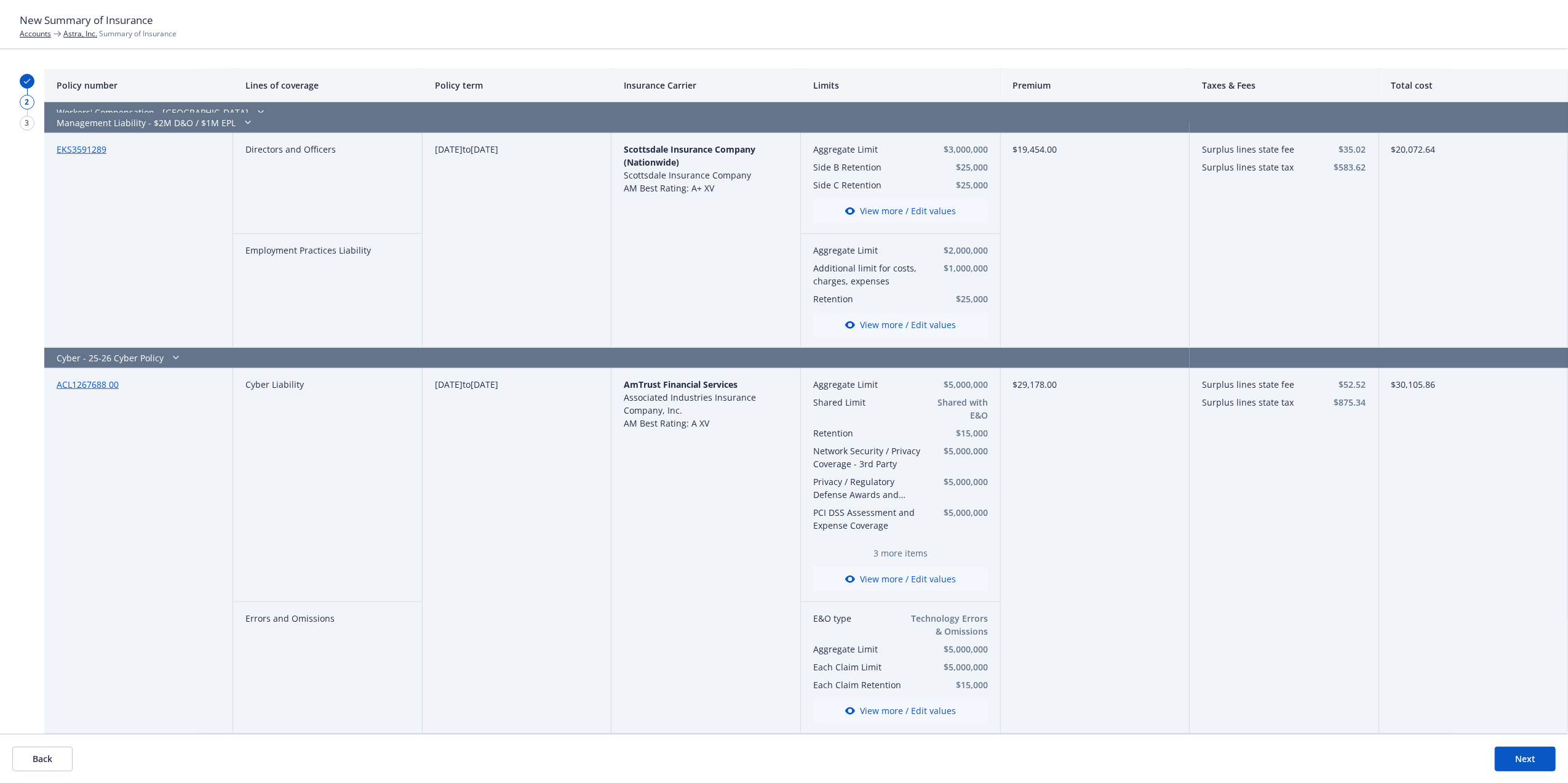
click at [884, 574] on button "View more / Edit values" at bounding box center [901, 579] width 175 height 24
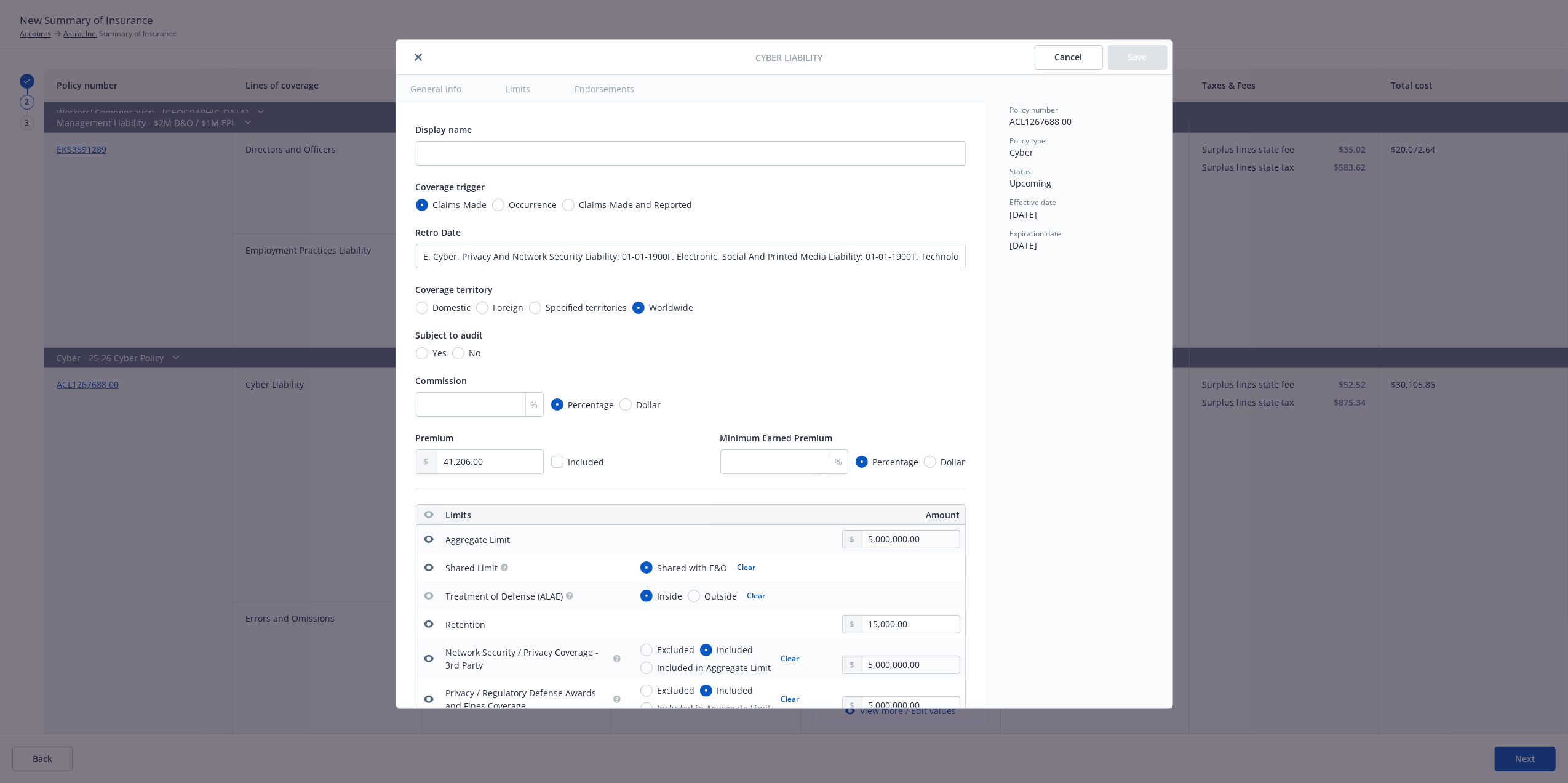
type textarea "x"
type input "E. Cyber, Privacy And Network Security Liability: 01-01-1900F. Electronic, Soci…"
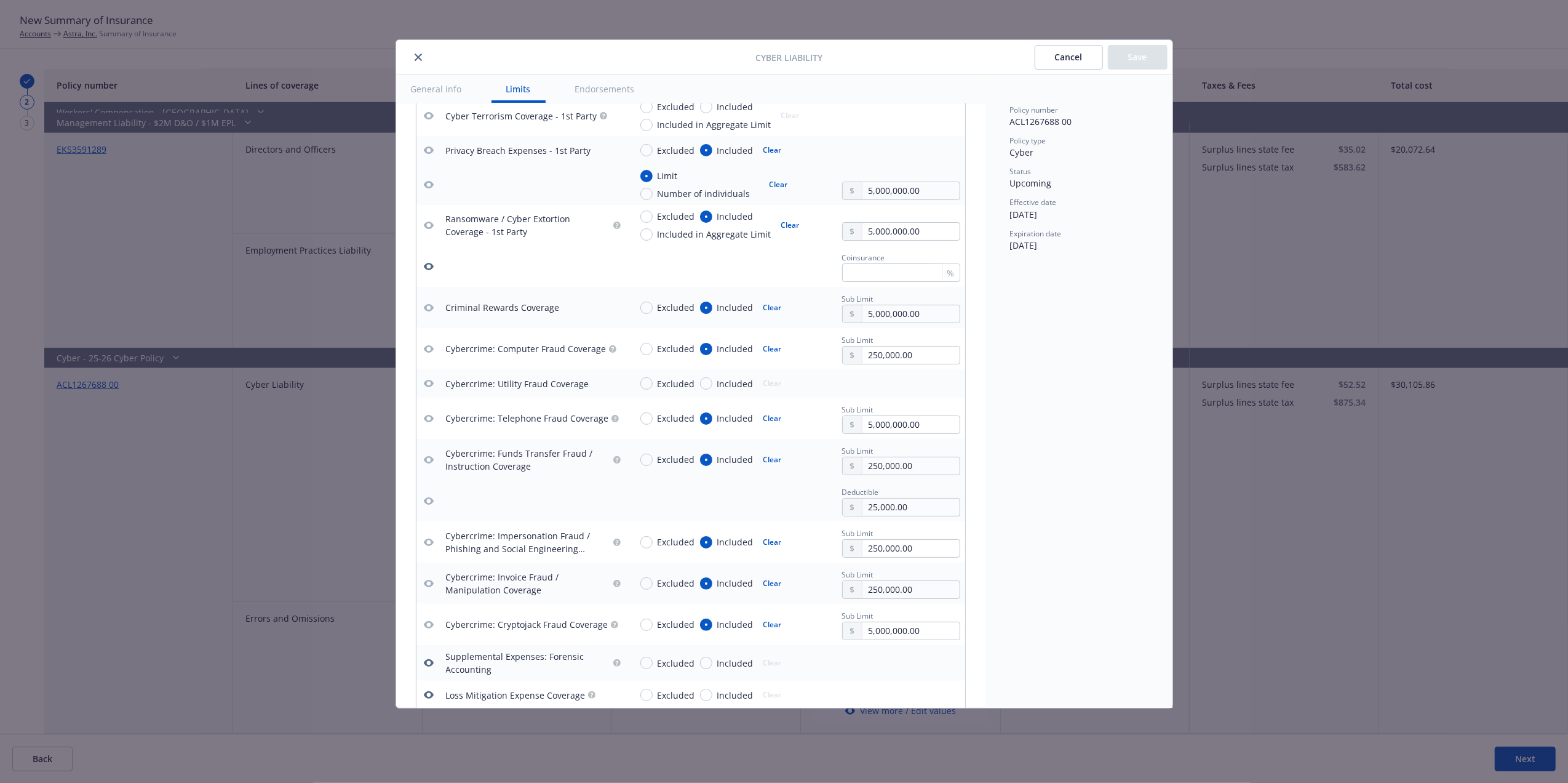
scroll to position [1673, 0]
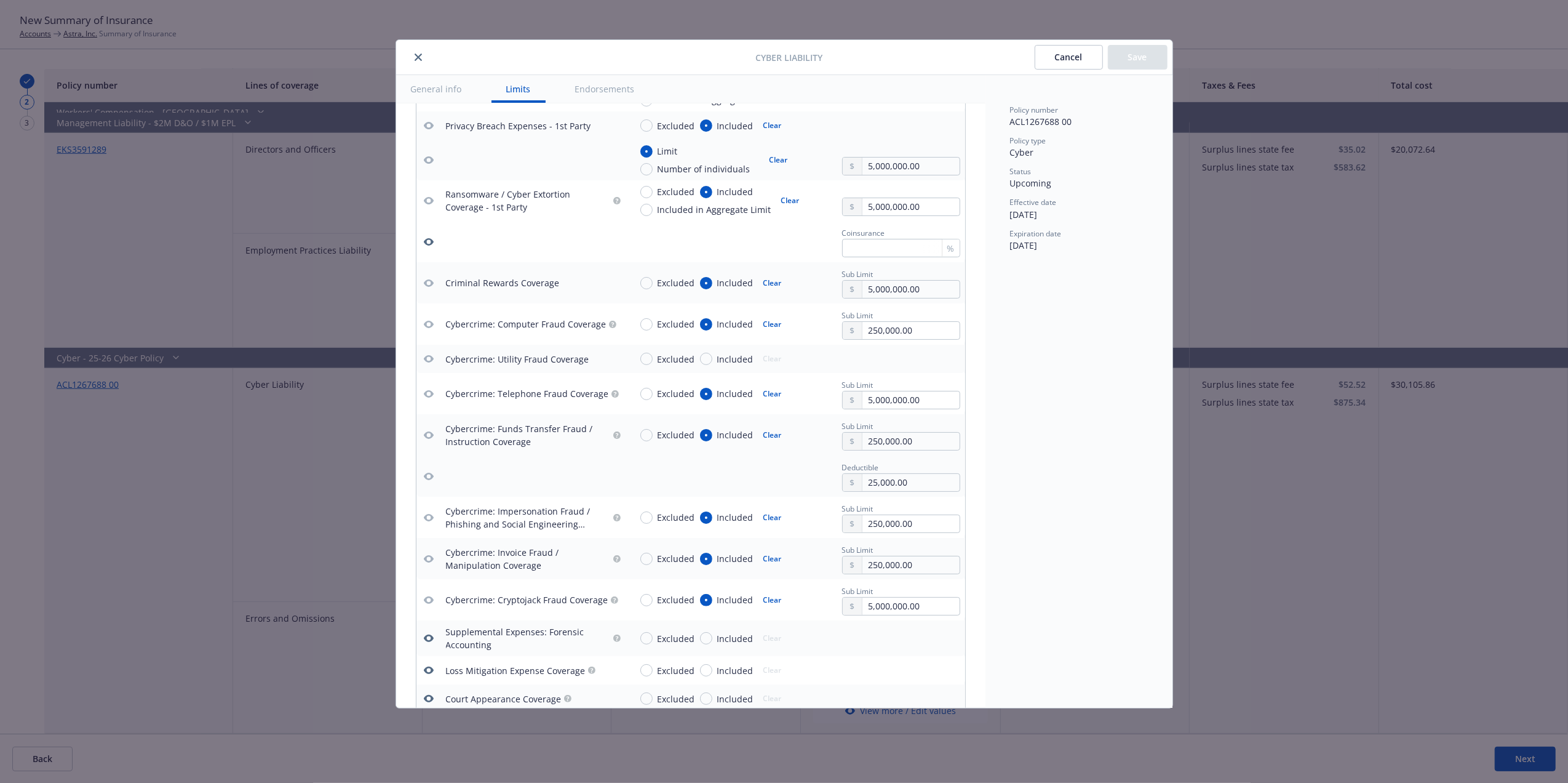
click at [1058, 68] on button "Cancel" at bounding box center [1069, 56] width 68 height 24
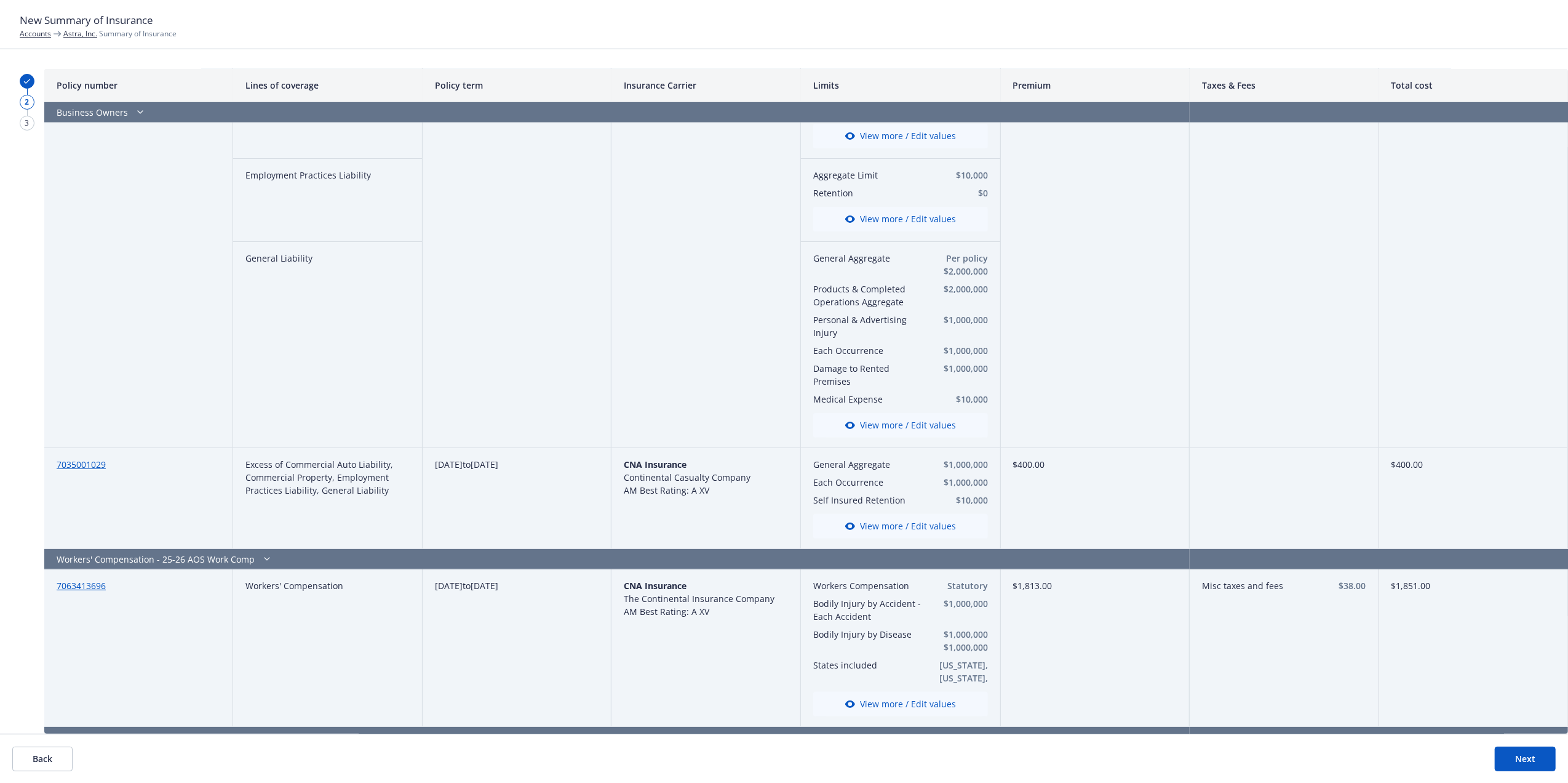
scroll to position [0, 0]
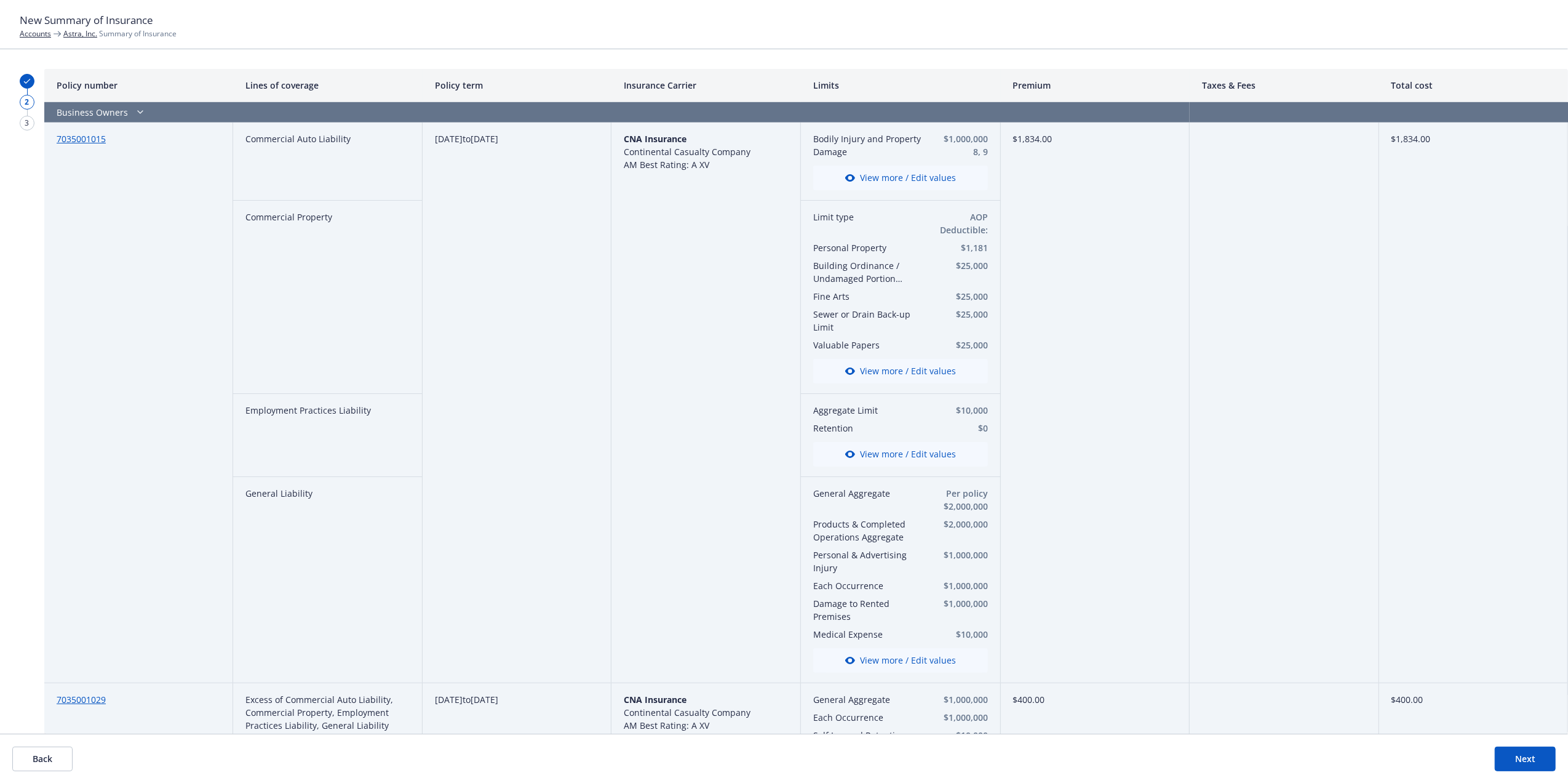
click at [1531, 757] on button "Next" at bounding box center [1525, 759] width 61 height 24
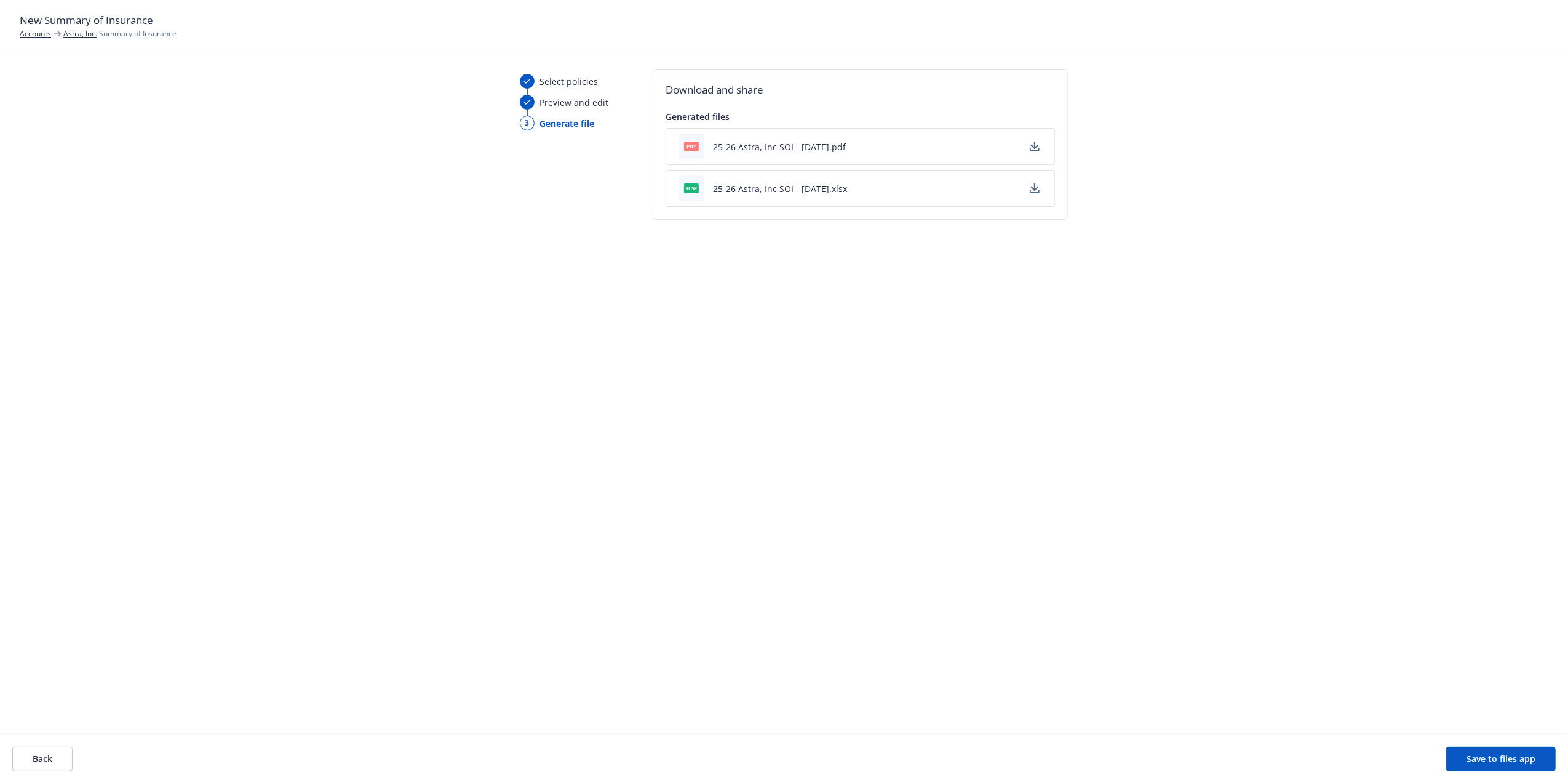
click at [43, 759] on button "Back" at bounding box center [43, 759] width 60 height 24
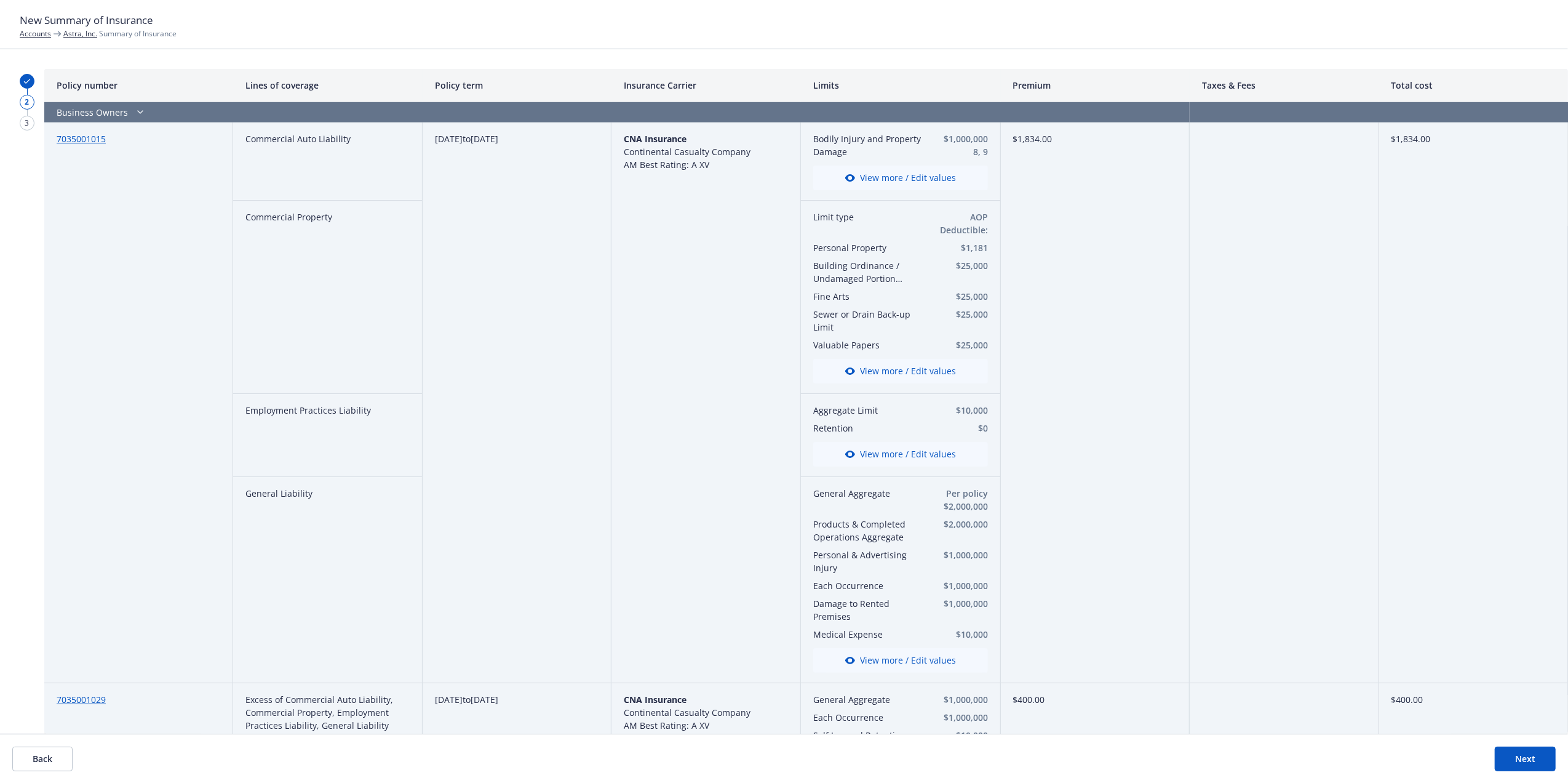
click at [1539, 761] on button "Next" at bounding box center [1525, 759] width 61 height 24
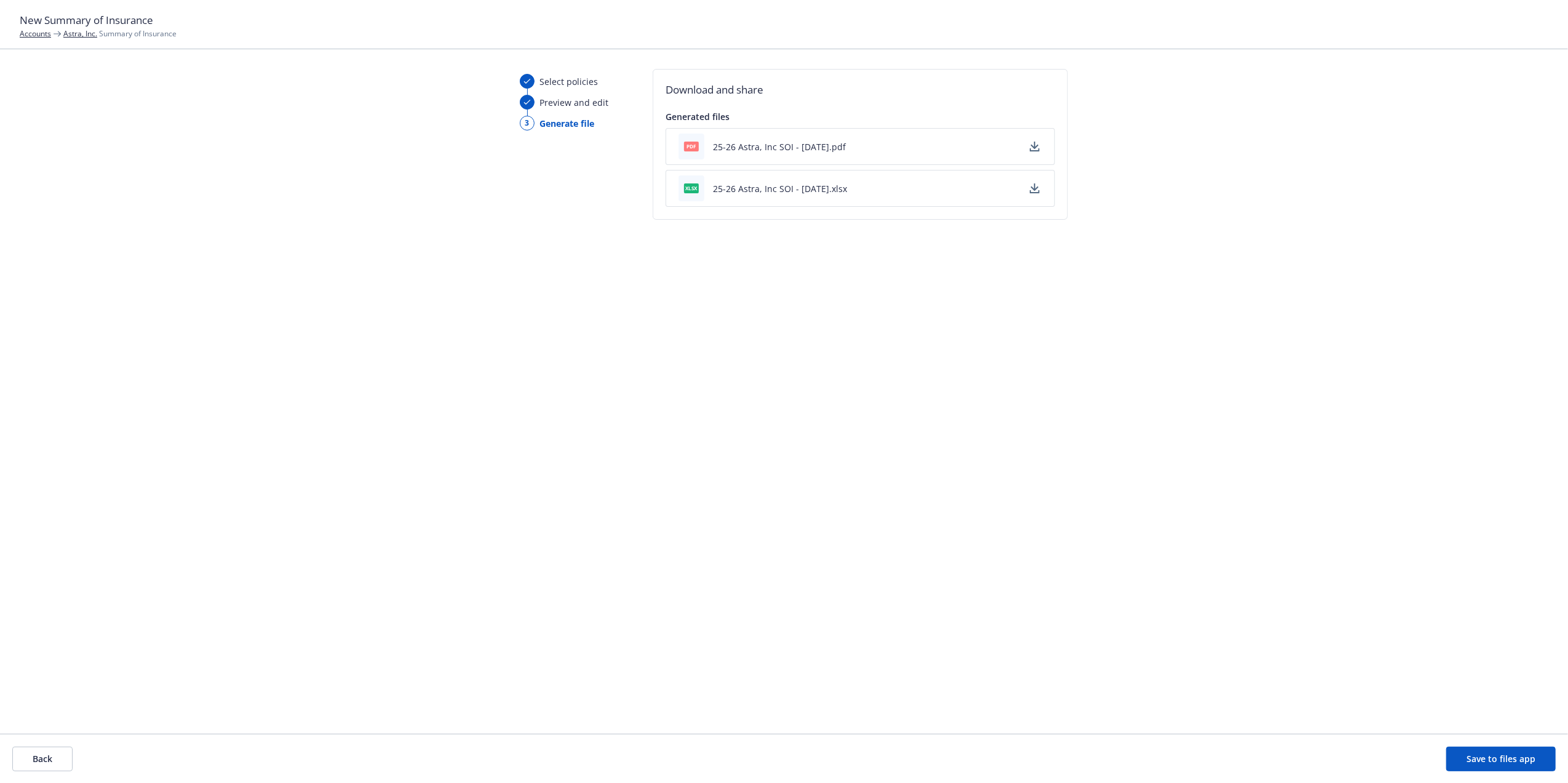
click at [1037, 146] on icon "button" at bounding box center [1035, 147] width 10 height 10
click at [50, 759] on button "Back" at bounding box center [43, 759] width 60 height 24
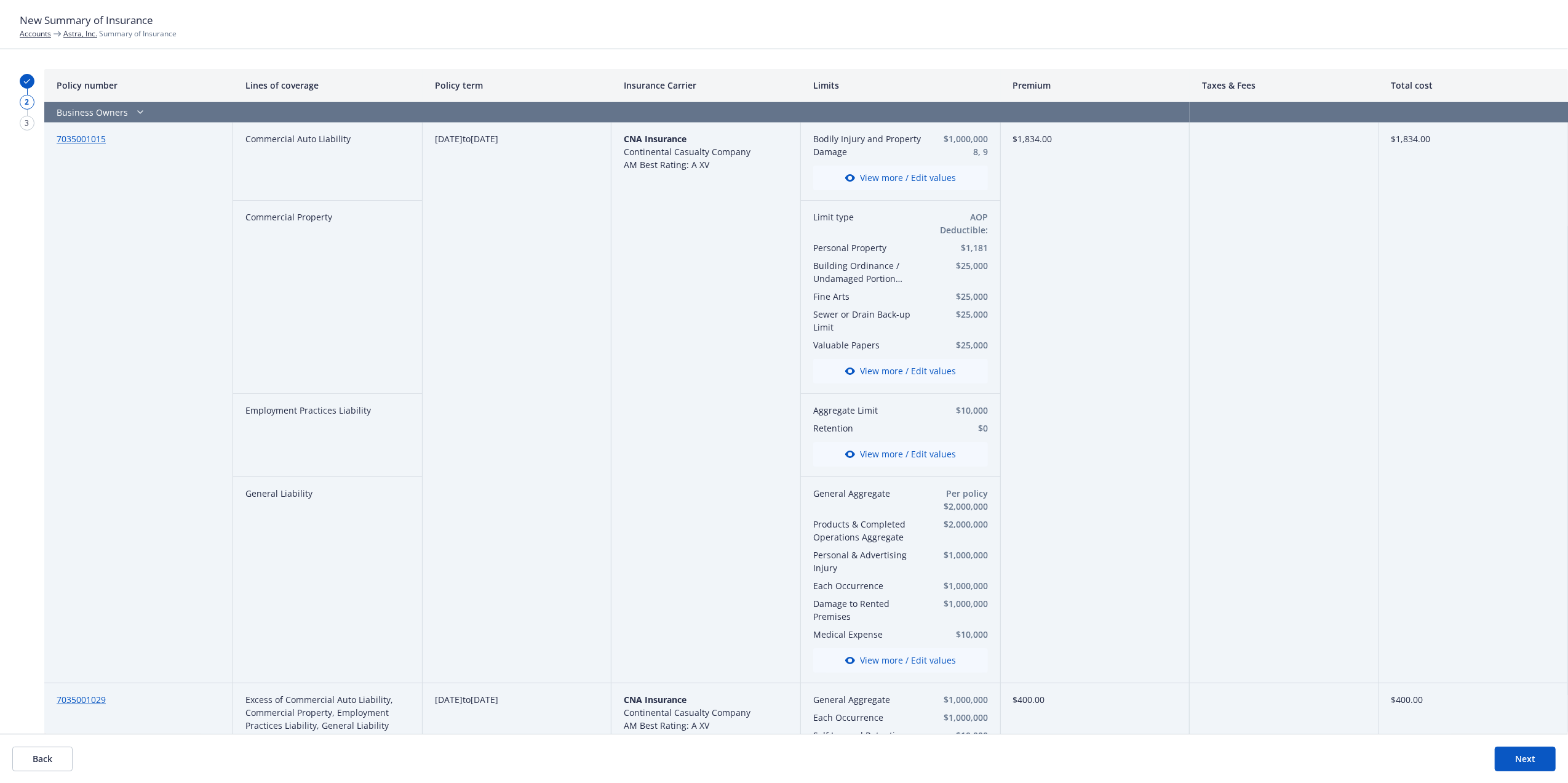
click at [71, 705] on div "7035001029" at bounding box center [139, 733] width 189 height 101
click at [75, 697] on link "7035001029" at bounding box center [81, 699] width 50 height 12
click at [54, 752] on button "Back" at bounding box center [43, 759] width 60 height 24
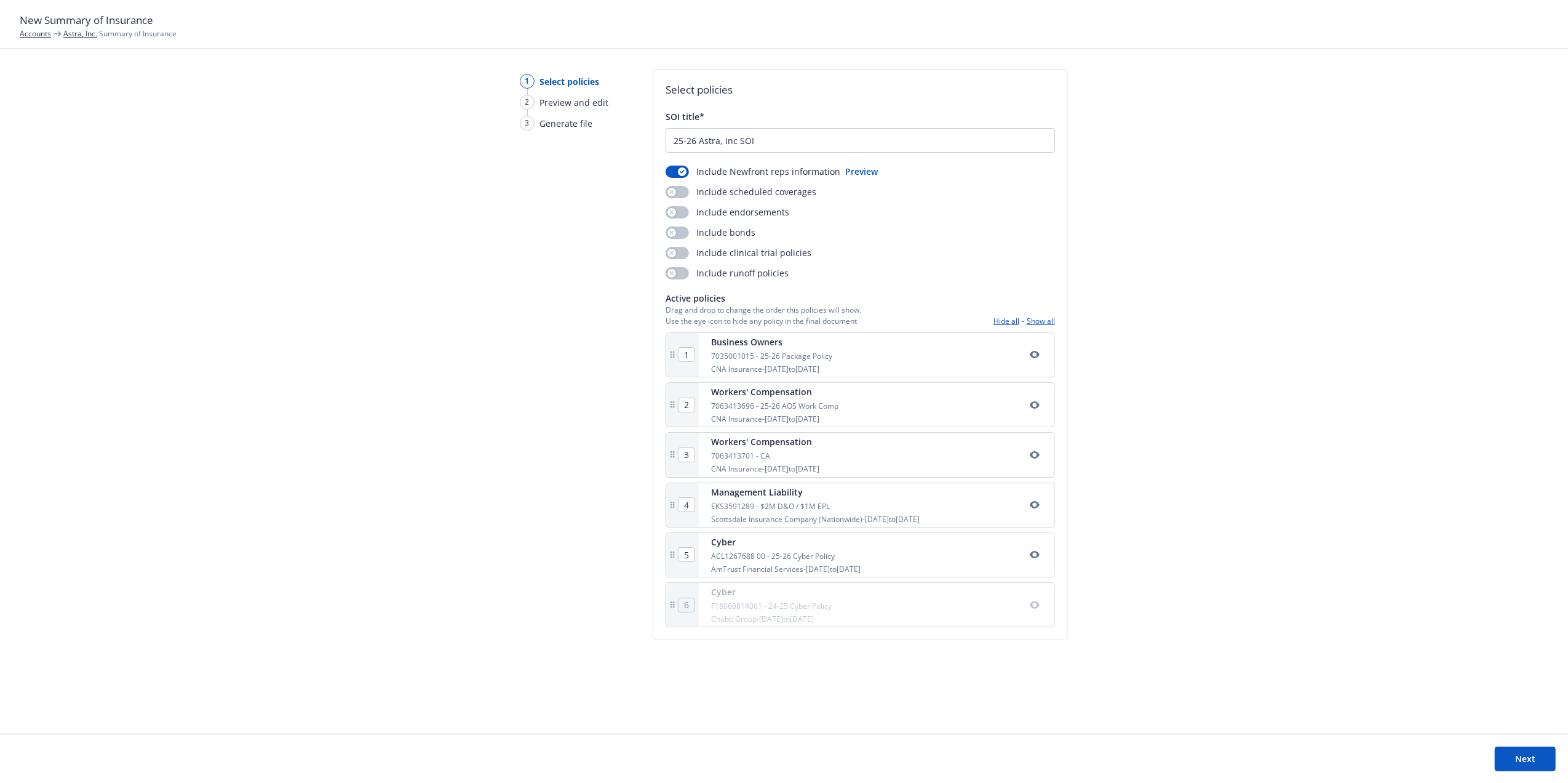
click at [1517, 755] on button "Next" at bounding box center [1525, 759] width 61 height 24
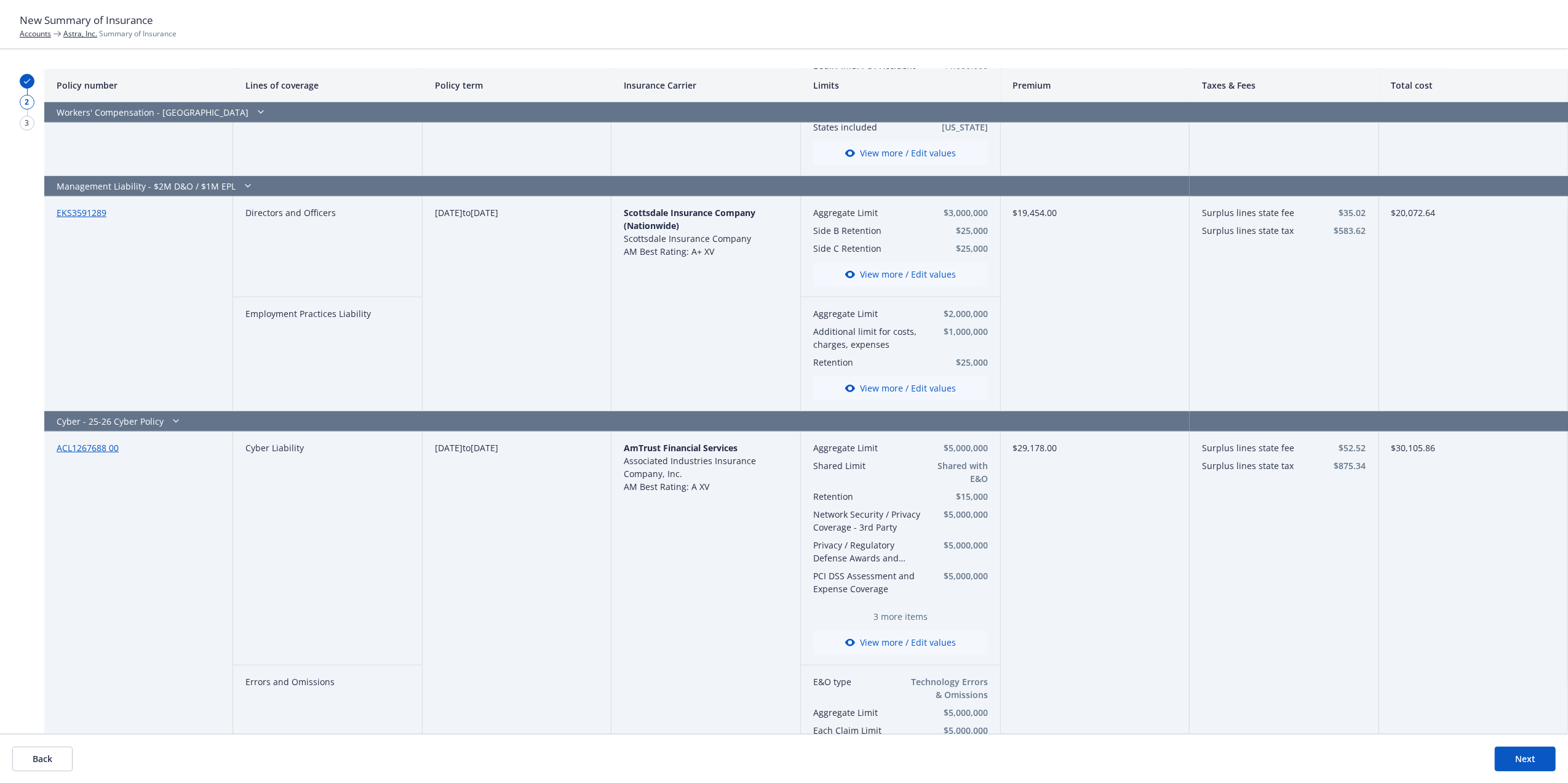
scroll to position [1017, 0]
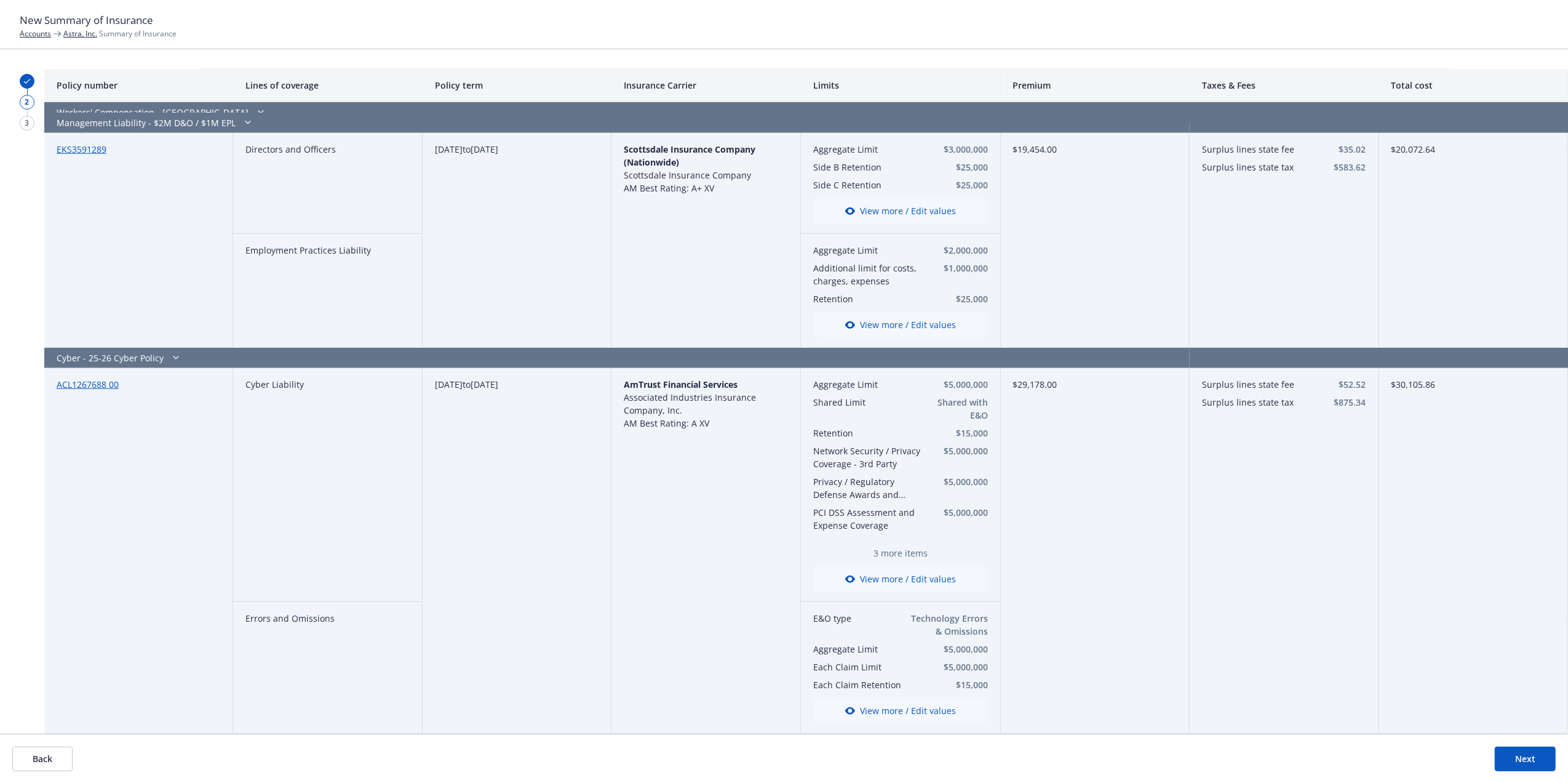
click at [1539, 762] on button "Next" at bounding box center [1525, 759] width 61 height 24
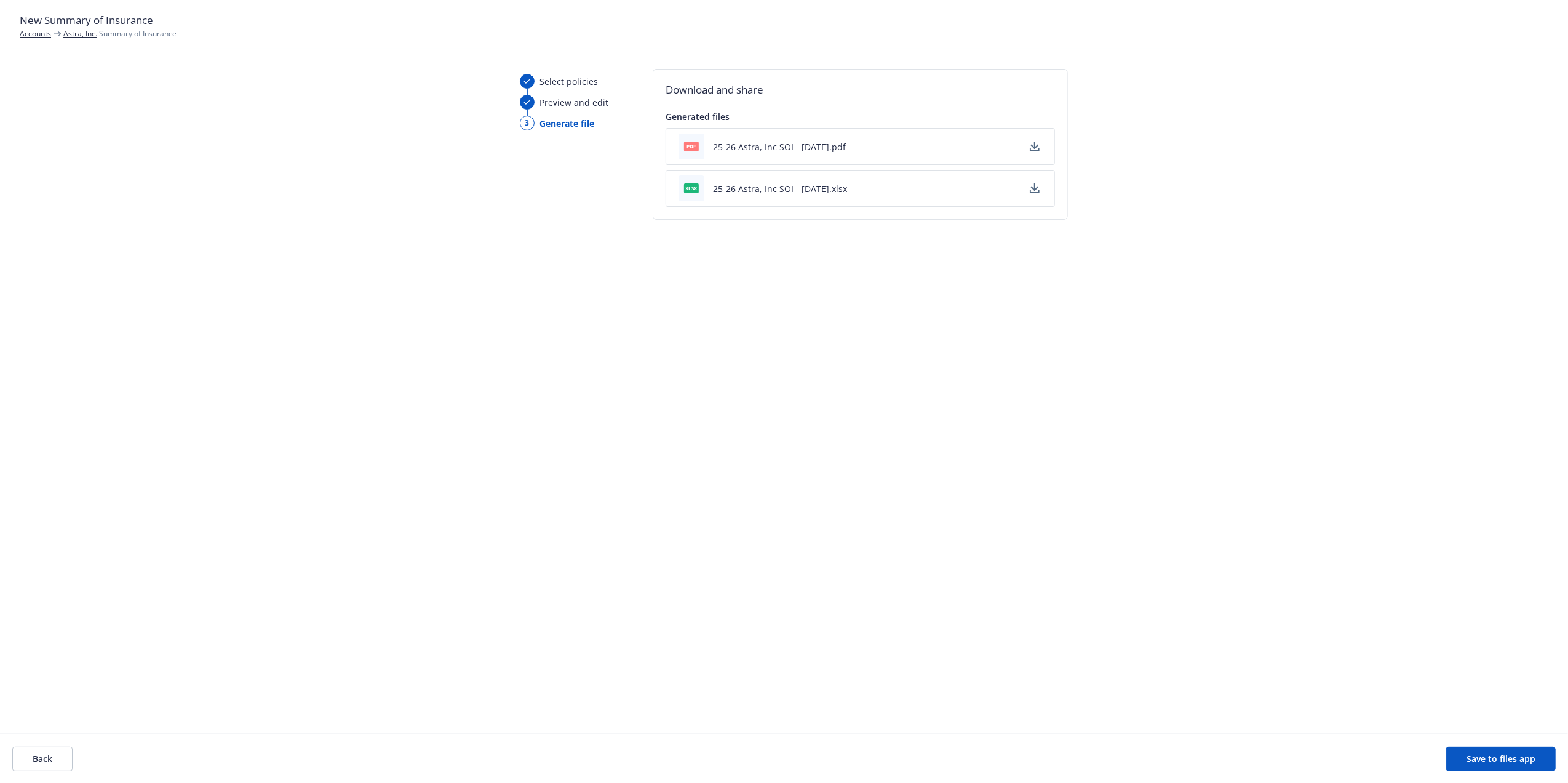
click at [1035, 149] on icon "button" at bounding box center [1035, 147] width 10 height 10
